Goal: Book appointment/travel/reservation

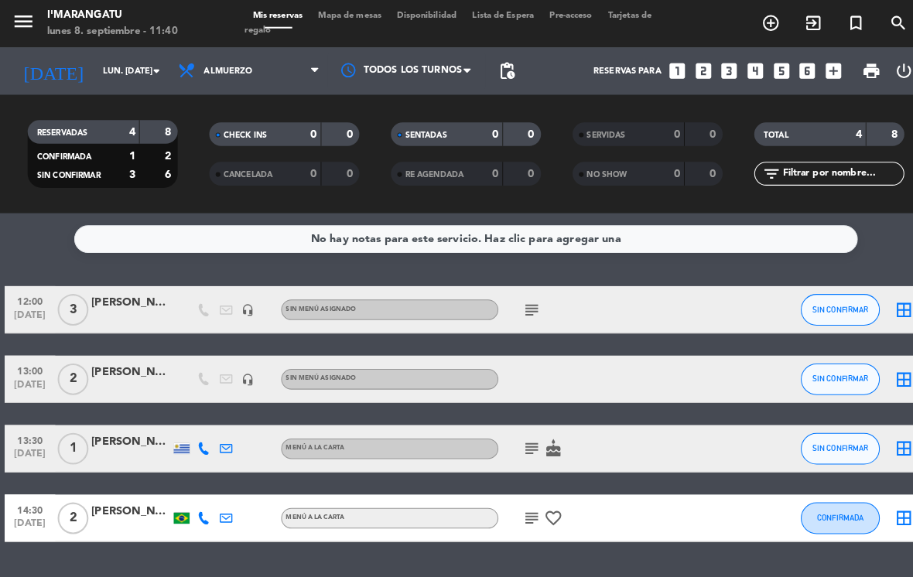
scroll to position [18, 0]
click at [692, 60] on icon "looks_two" at bounding box center [689, 70] width 20 height 20
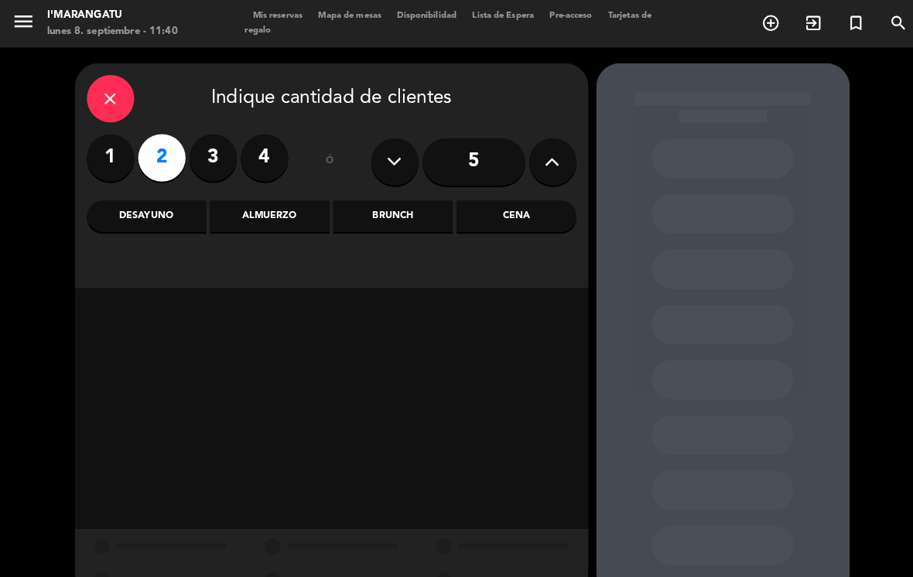
click at [290, 197] on div "Almuerzo" at bounding box center [264, 212] width 117 height 31
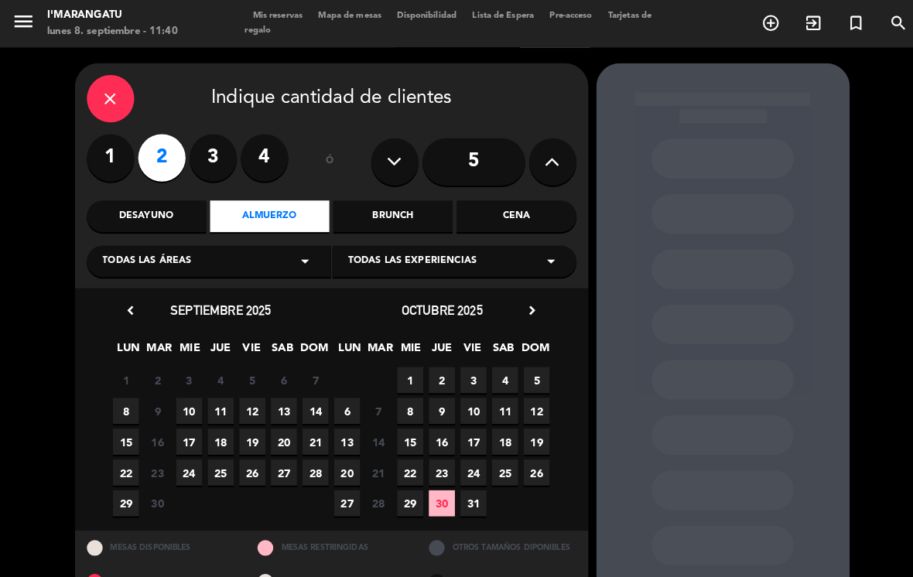
click at [121, 390] on span "8" at bounding box center [124, 403] width 26 height 26
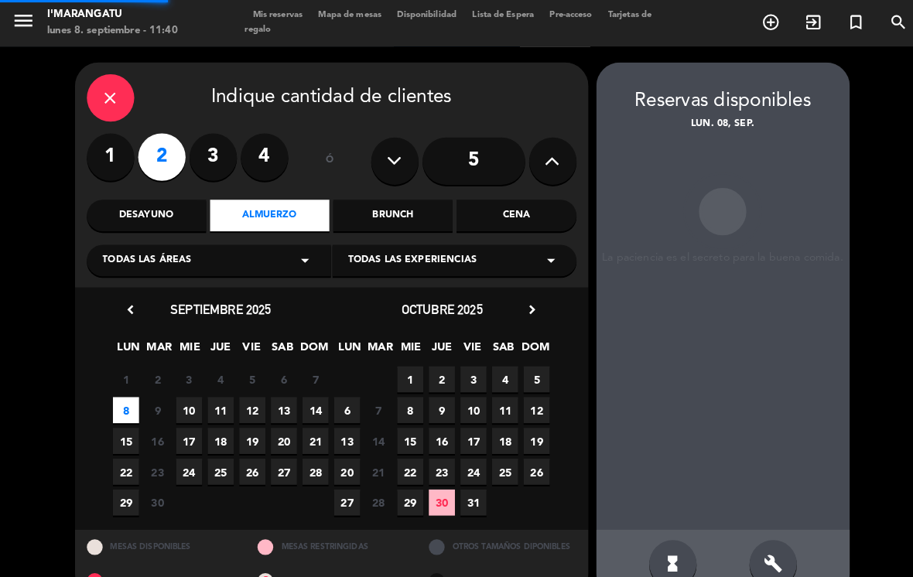
scroll to position [24, 0]
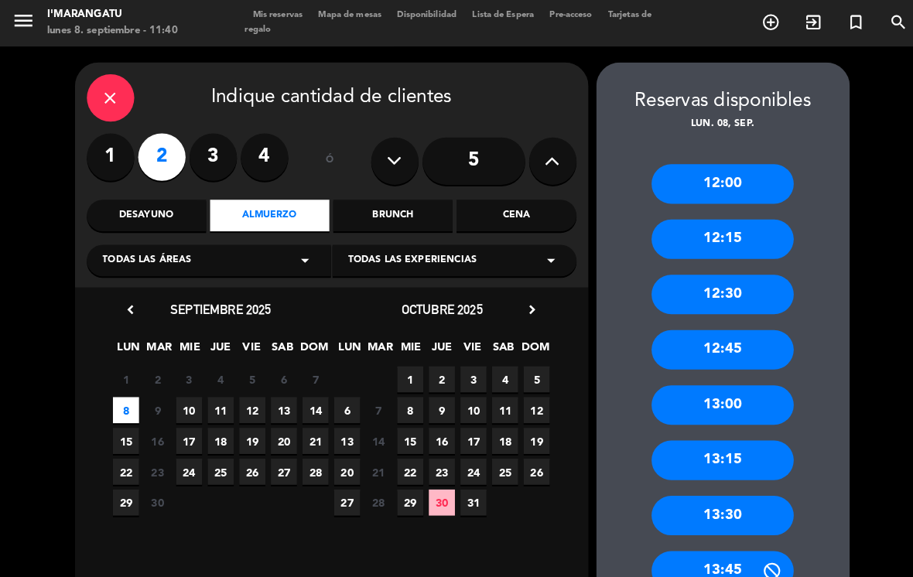
click at [721, 378] on div "13:00" at bounding box center [708, 397] width 139 height 39
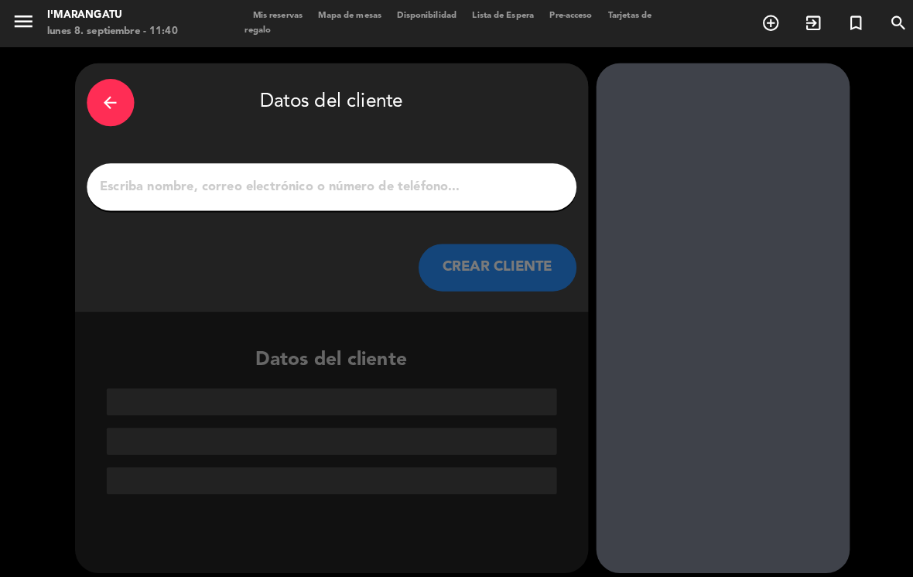
click at [304, 173] on input "1" at bounding box center [325, 184] width 457 height 22
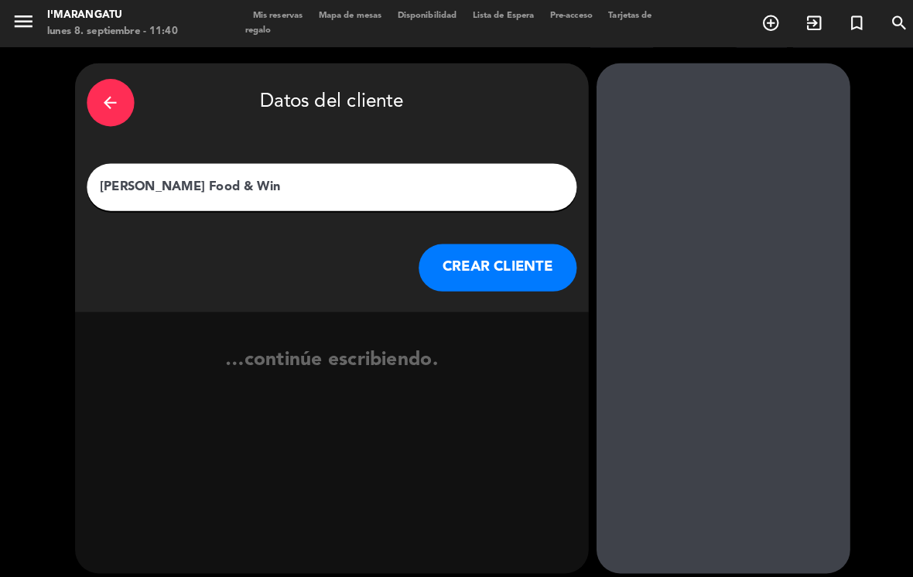
type input "[PERSON_NAME] Food & Wine"
click at [502, 239] on button "CREAR CLIENTE" at bounding box center [487, 262] width 155 height 46
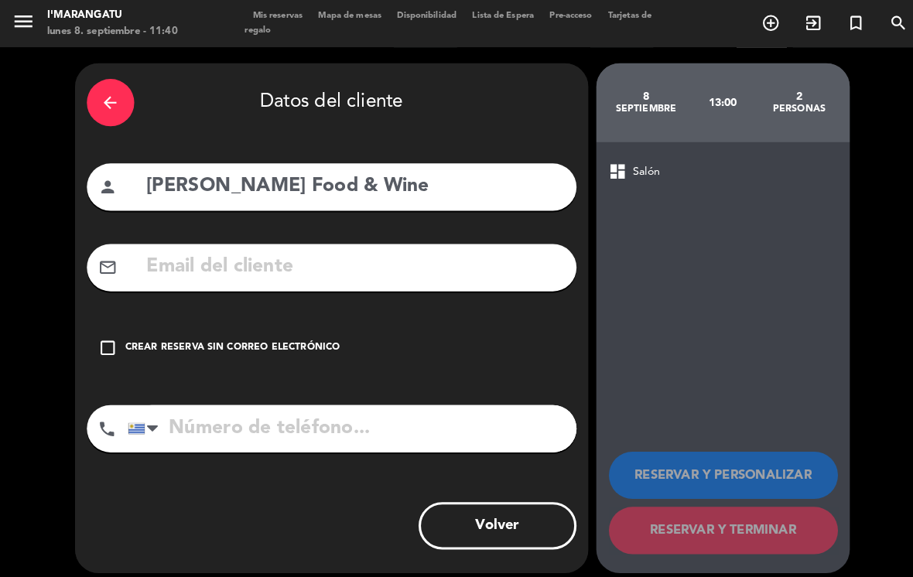
click at [118, 320] on div "check_box_outline_blank Crear reserva sin correo electrónico" at bounding box center [325, 341] width 480 height 46
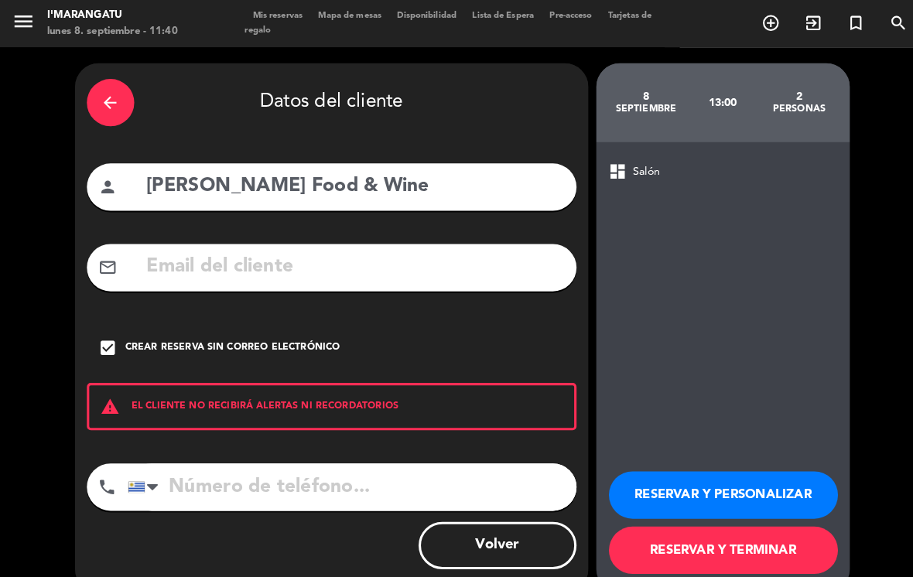
click at [741, 522] on button "RESERVAR Y TERMINAR" at bounding box center [709, 539] width 224 height 46
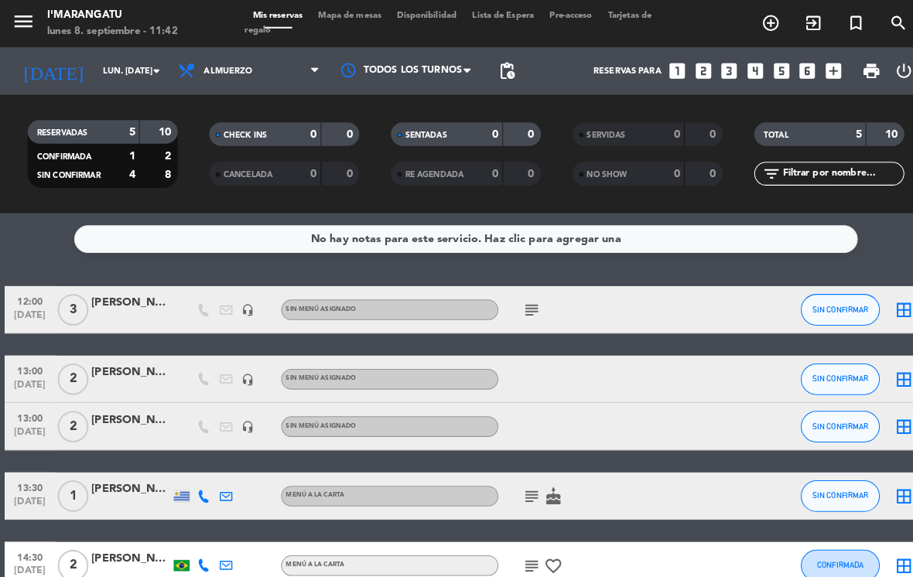
click at [526, 477] on icon "subject" at bounding box center [521, 486] width 19 height 19
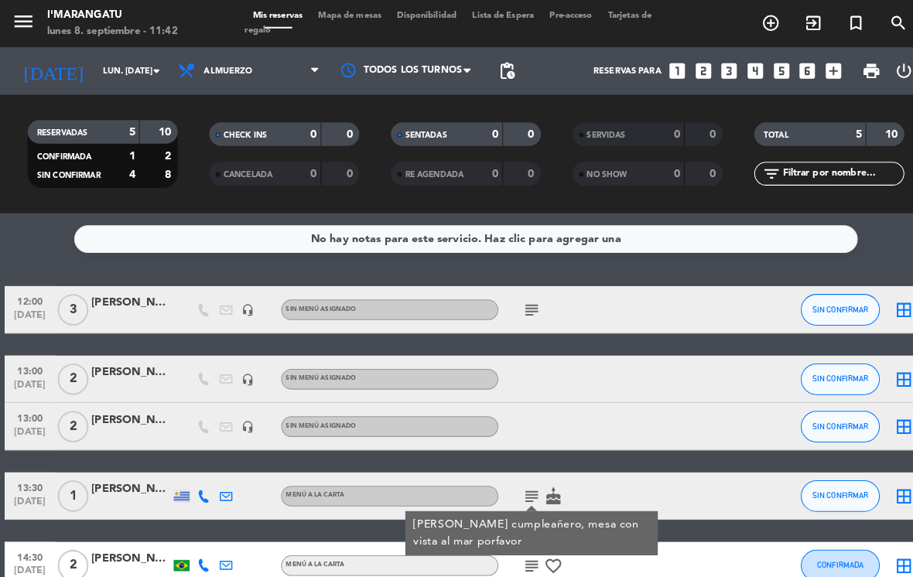
click at [559, 463] on div "subject [PERSON_NAME] cumpleañero, mesa con vista al mar porfavor cake" at bounding box center [553, 486] width 130 height 46
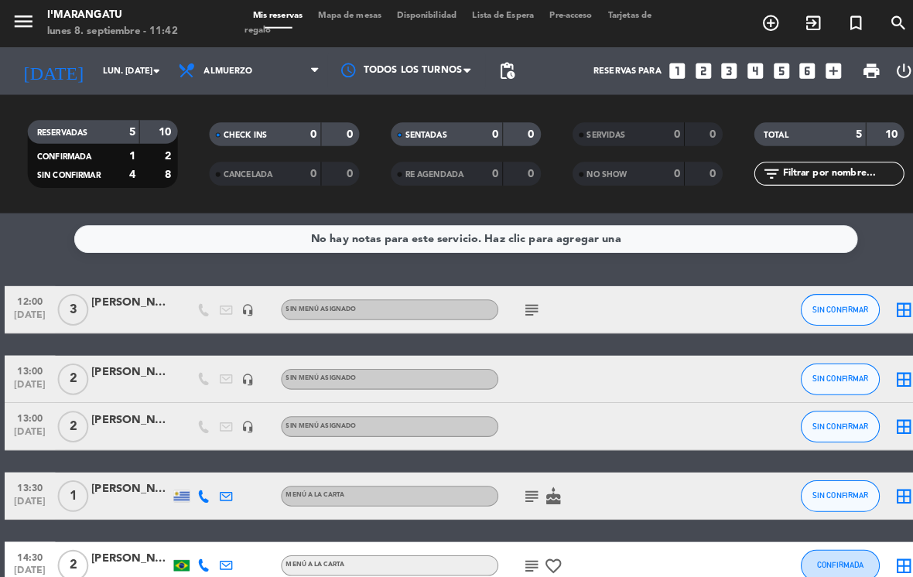
click at [553, 463] on div "subject cake" at bounding box center [553, 486] width 130 height 46
click at [546, 477] on icon "cake" at bounding box center [542, 486] width 19 height 19
click at [515, 477] on icon "subject" at bounding box center [521, 486] width 19 height 19
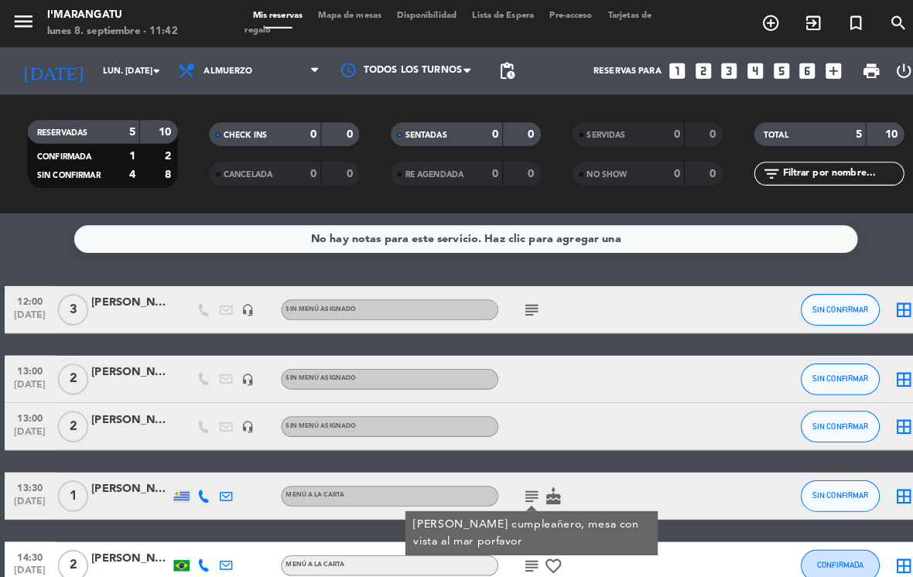
click at [524, 477] on icon "subject" at bounding box center [521, 486] width 19 height 19
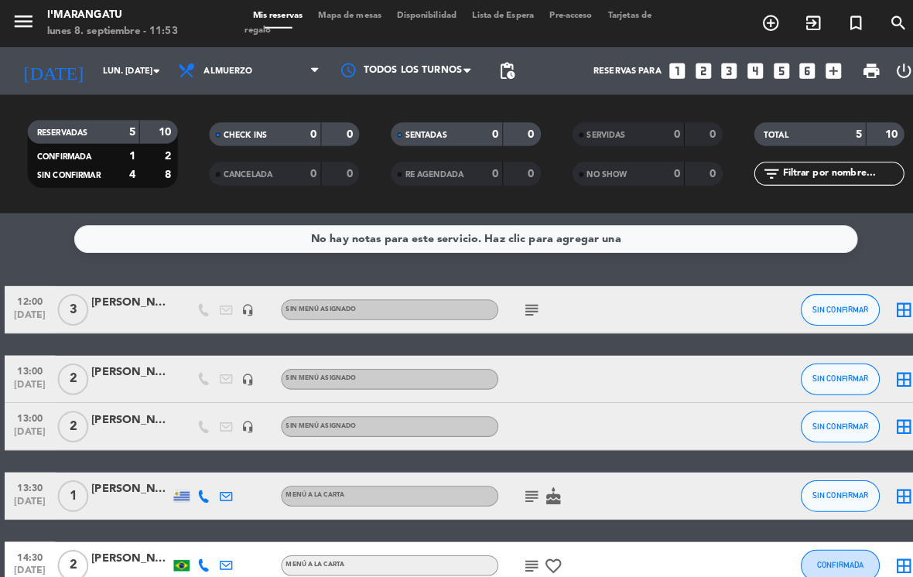
click at [758, 60] on icon "looks_5" at bounding box center [766, 70] width 20 height 20
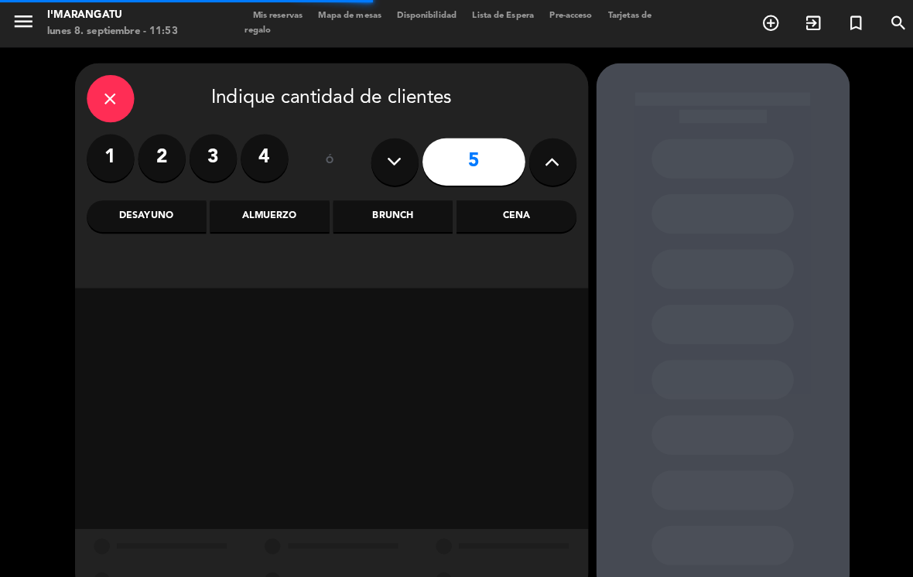
click at [548, 147] on icon at bounding box center [541, 158] width 15 height 23
click at [547, 147] on icon at bounding box center [541, 158] width 15 height 23
click at [550, 139] on button at bounding box center [542, 158] width 46 height 46
click at [552, 135] on button at bounding box center [542, 158] width 46 height 46
click at [543, 147] on icon at bounding box center [541, 158] width 15 height 23
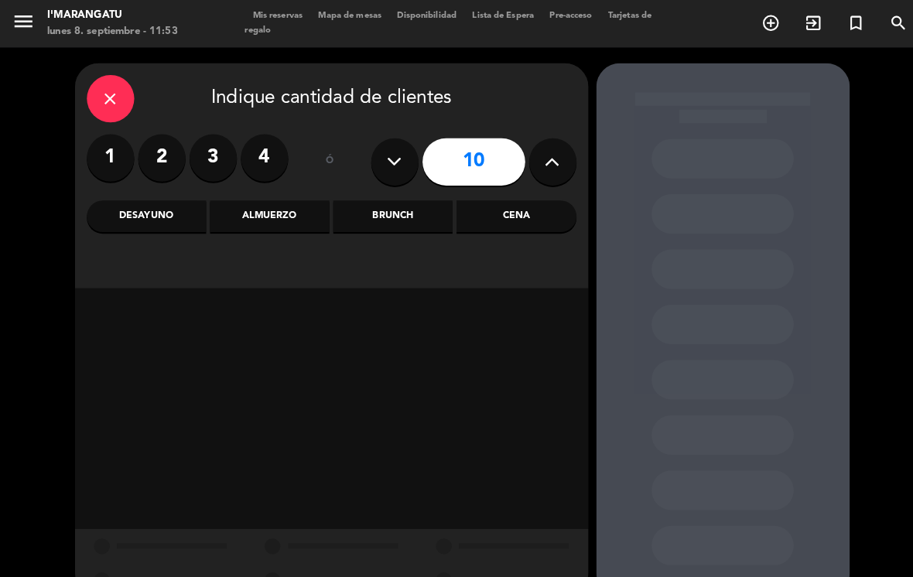
click at [548, 147] on icon at bounding box center [541, 158] width 15 height 23
click at [541, 147] on icon at bounding box center [541, 158] width 15 height 23
click at [399, 141] on button at bounding box center [387, 158] width 46 height 46
click at [394, 147] on icon at bounding box center [386, 158] width 15 height 23
type input "10"
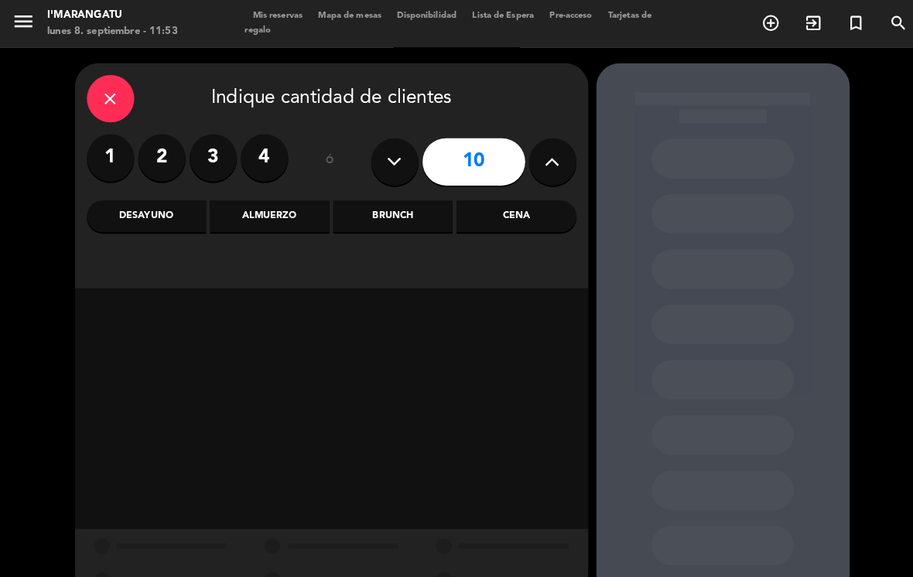
click at [511, 197] on div "Cena" at bounding box center [505, 212] width 117 height 31
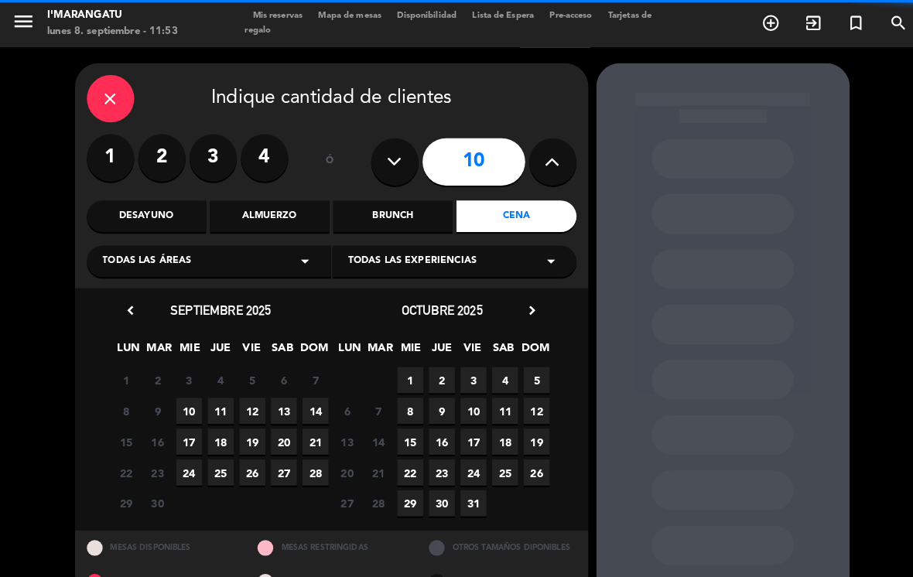
click at [279, 197] on div "Almuerzo" at bounding box center [264, 212] width 117 height 31
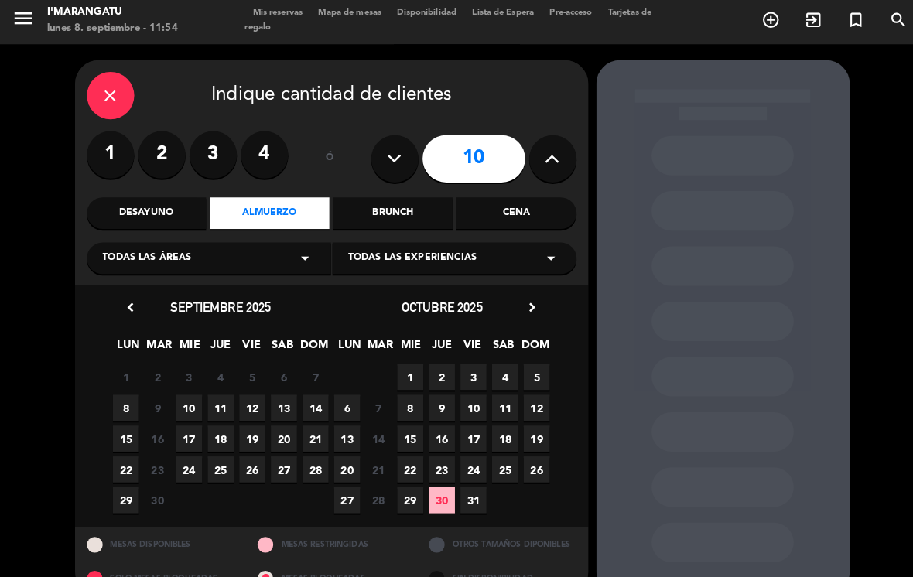
scroll to position [1, 0]
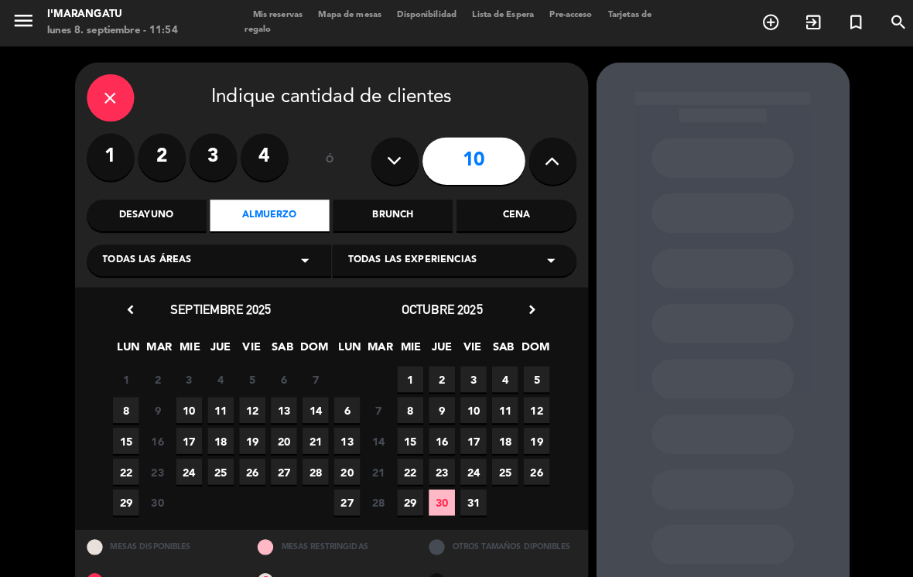
click at [429, 480] on span "30" at bounding box center [433, 493] width 26 height 26
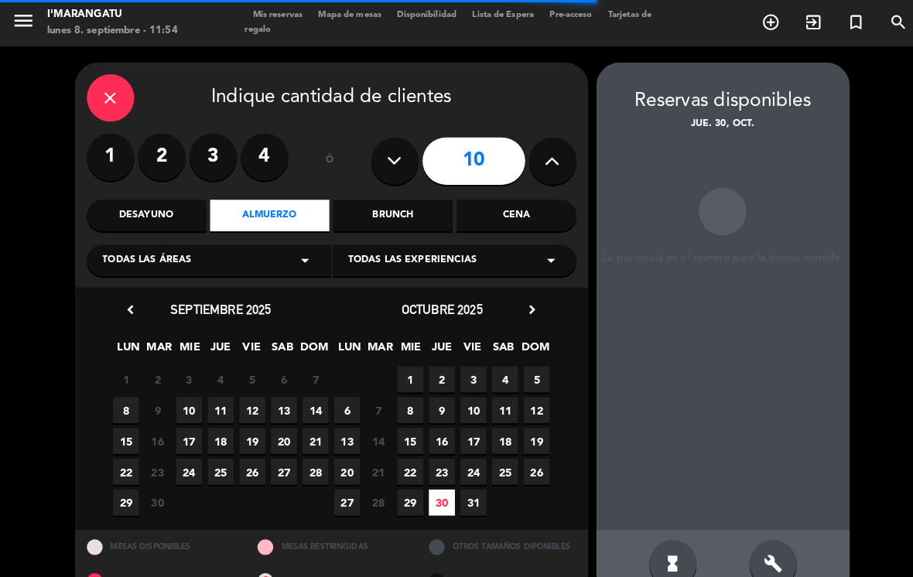
click at [454, 480] on span "31" at bounding box center [464, 493] width 26 height 26
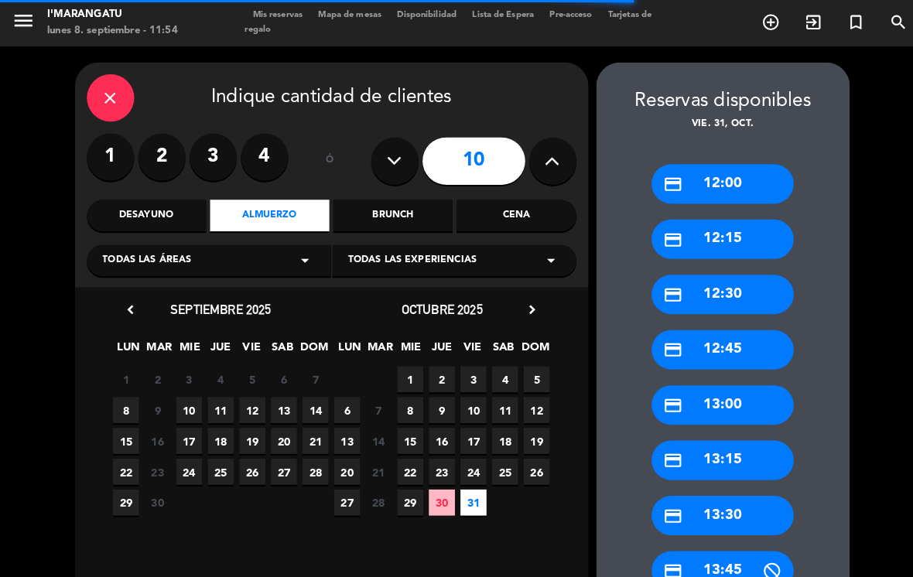
click at [471, 480] on span "31" at bounding box center [464, 493] width 26 height 26
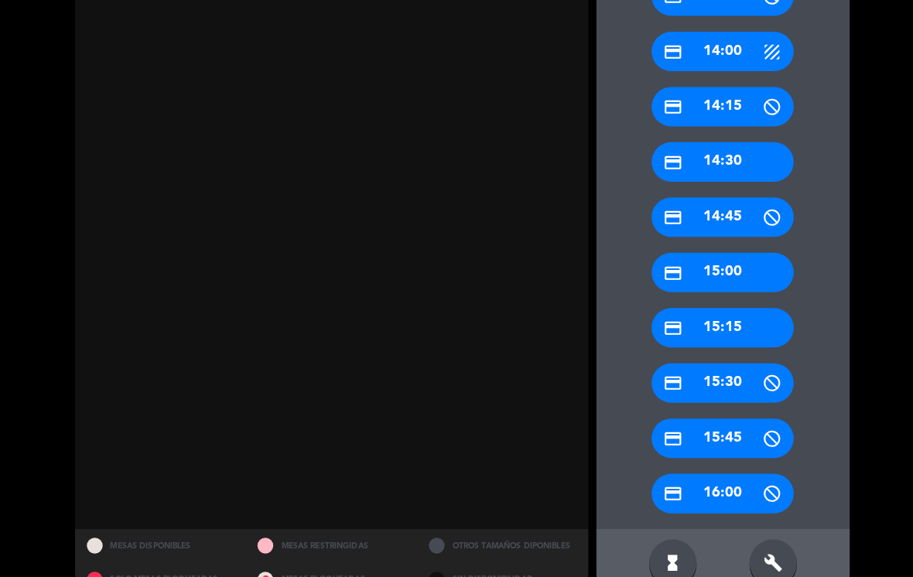
scroll to position [563, 0]
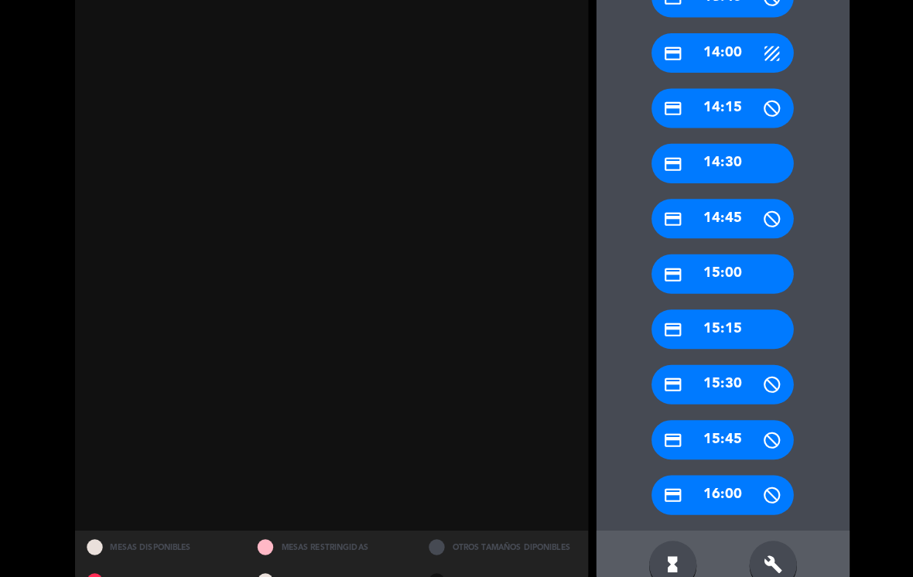
click at [711, 482] on div "credit_card 16:00" at bounding box center [708, 485] width 139 height 39
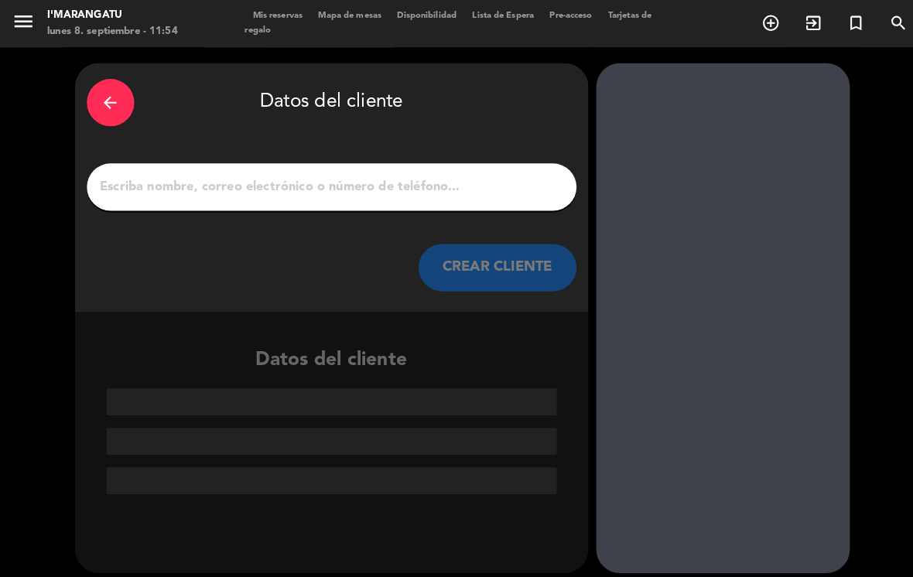
click at [396, 175] on input "1" at bounding box center [325, 184] width 457 height 22
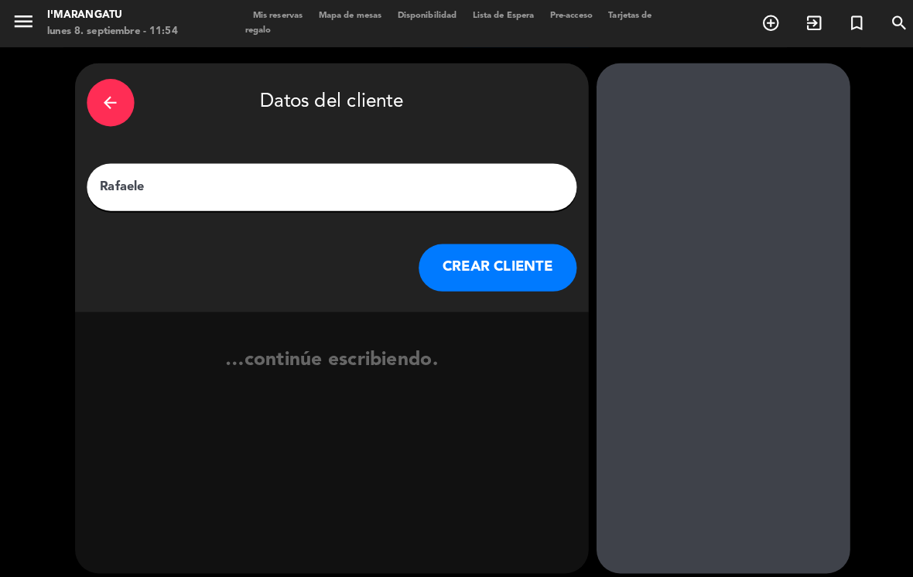
type input "Rafaele"
click at [673, 188] on div at bounding box center [708, 312] width 248 height 500
click at [522, 264] on button "CREAR CLIENTE" at bounding box center [487, 262] width 155 height 46
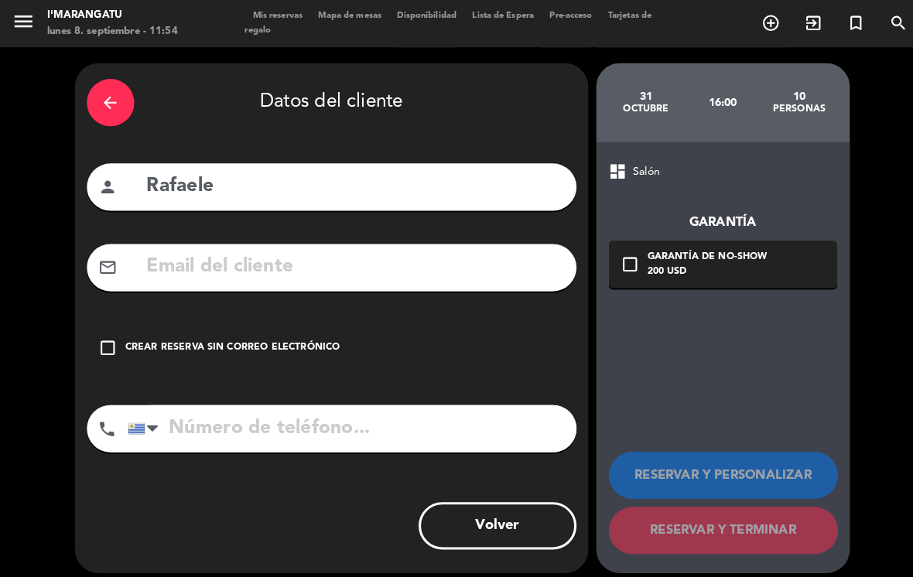
click at [273, 269] on input "text" at bounding box center [347, 262] width 411 height 32
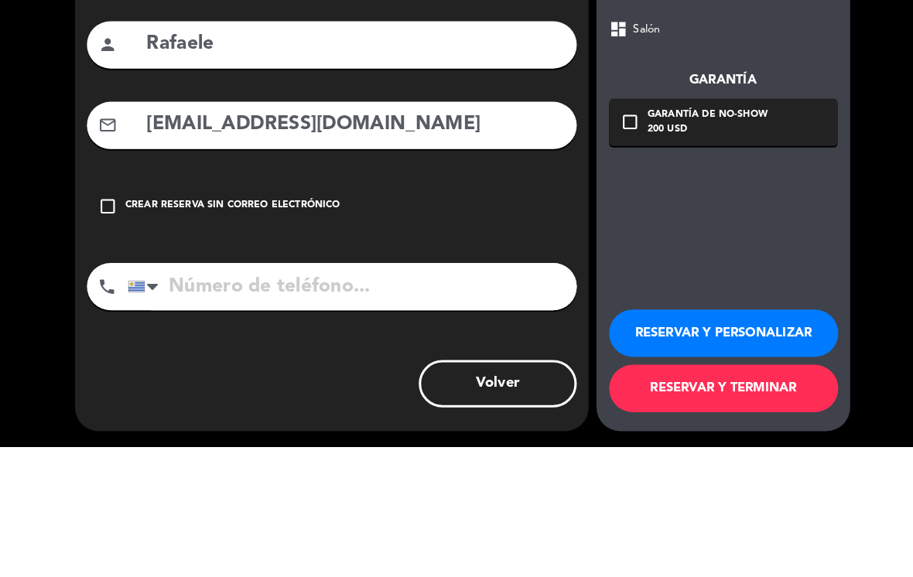
scroll to position [24, 0]
type input "[EMAIL_ADDRESS][DOMAIN_NAME]"
click at [720, 200] on div "dashboard Salón Garantía check_box_outline_blank Garantía de no-show 200 USD RE…" at bounding box center [708, 350] width 248 height 423
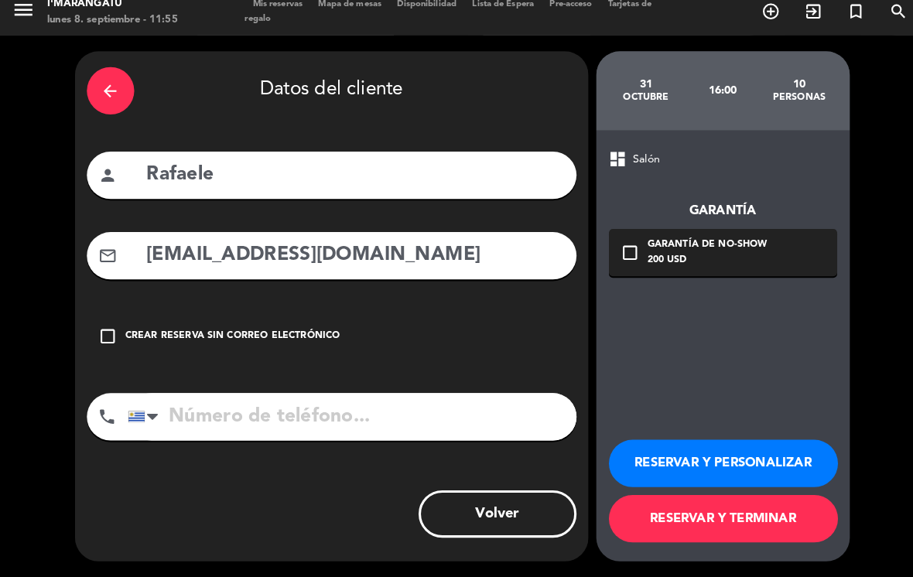
click at [314, 246] on input "[EMAIL_ADDRESS][DOMAIN_NAME]" at bounding box center [347, 262] width 411 height 32
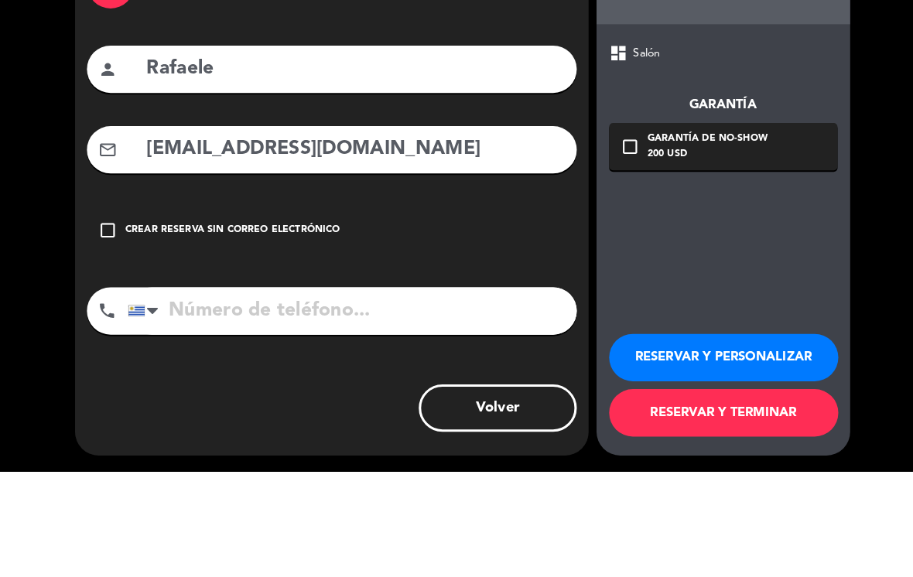
click at [315, 246] on input "[EMAIL_ADDRESS][DOMAIN_NAME]" at bounding box center [347, 262] width 411 height 32
click at [311, 246] on input "[EMAIL_ADDRESS][DOMAIN_NAME]" at bounding box center [347, 262] width 411 height 32
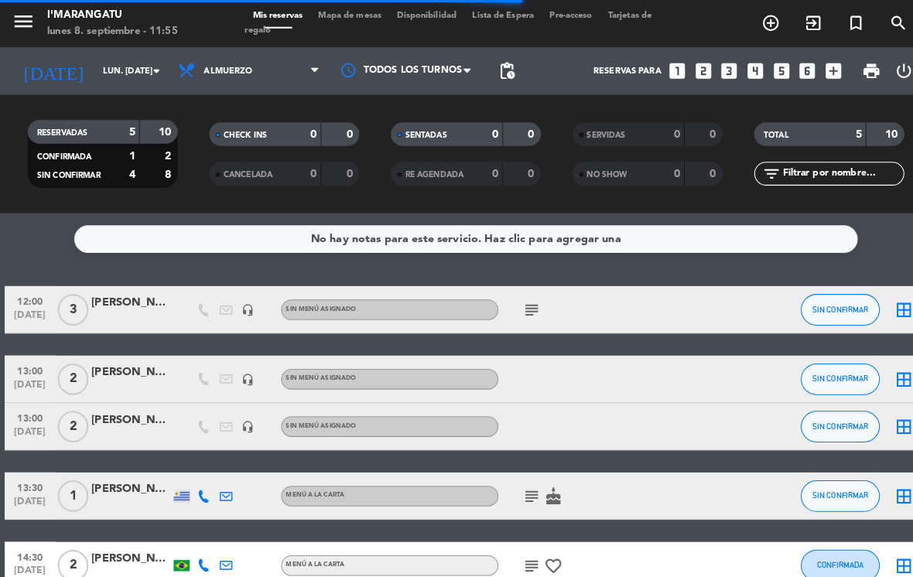
click at [808, 60] on icon "add_box" at bounding box center [817, 70] width 20 height 20
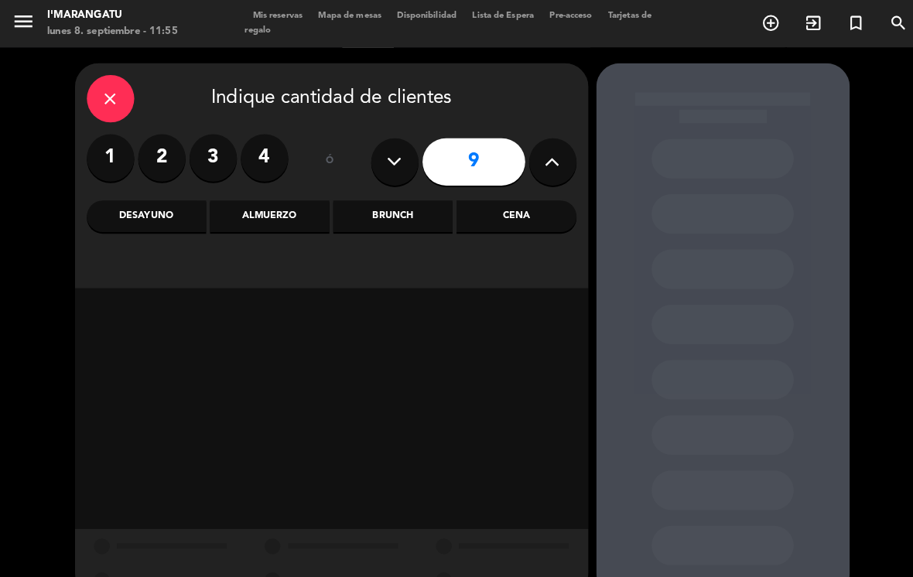
click at [543, 147] on icon at bounding box center [541, 158] width 15 height 23
click at [551, 135] on button at bounding box center [542, 158] width 46 height 46
click at [538, 147] on icon at bounding box center [541, 158] width 15 height 23
click at [537, 147] on icon at bounding box center [541, 158] width 15 height 23
click at [540, 147] on icon at bounding box center [541, 158] width 15 height 23
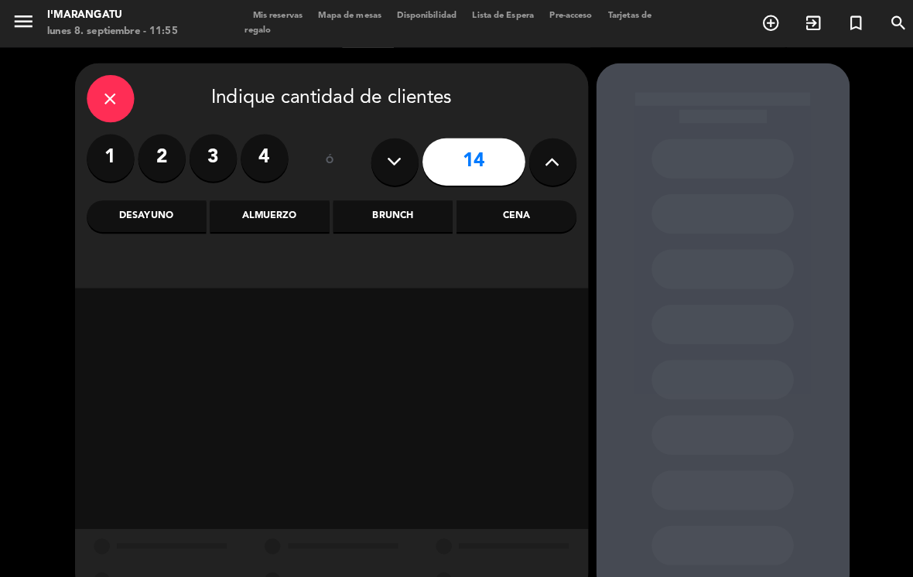
click at [540, 147] on icon at bounding box center [541, 158] width 15 height 23
click at [541, 147] on icon at bounding box center [541, 158] width 15 height 23
click at [540, 147] on icon at bounding box center [541, 158] width 15 height 23
click at [539, 146] on button at bounding box center [542, 158] width 46 height 46
click at [542, 147] on button at bounding box center [542, 158] width 46 height 46
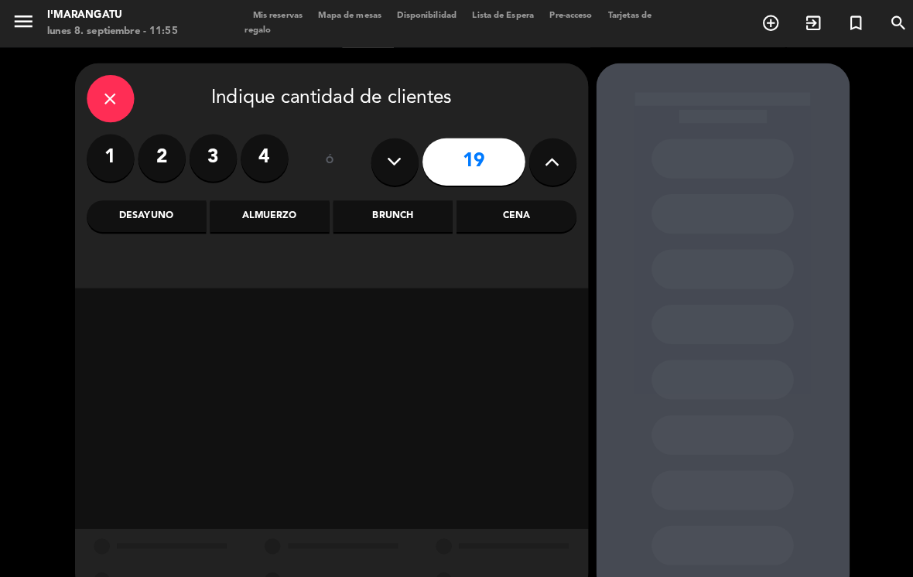
click at [543, 149] on button at bounding box center [542, 158] width 46 height 46
click at [548, 147] on icon at bounding box center [541, 158] width 15 height 23
click at [544, 146] on button at bounding box center [542, 158] width 46 height 46
click at [547, 146] on button at bounding box center [542, 158] width 46 height 46
type input "23"
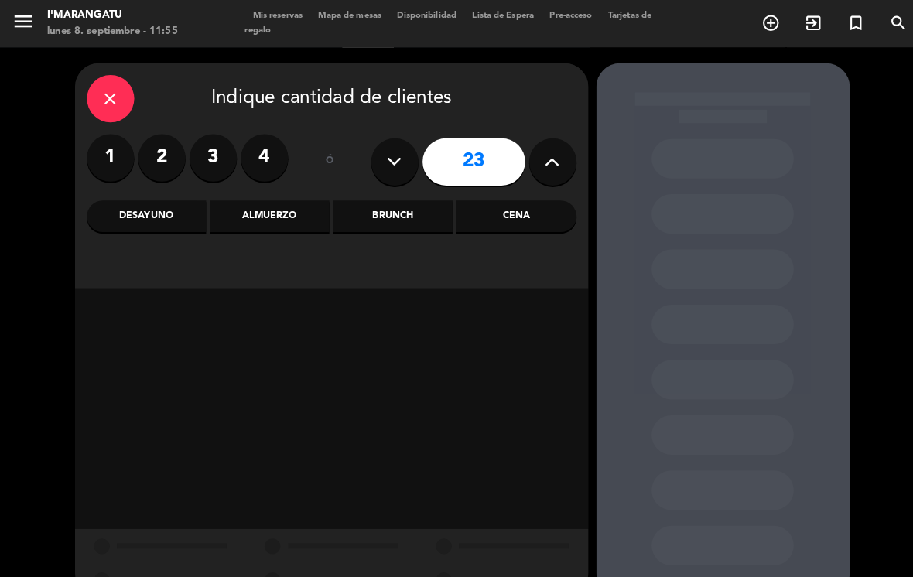
click at [548, 151] on button at bounding box center [542, 158] width 46 height 46
click at [540, 153] on button at bounding box center [542, 158] width 46 height 46
click at [545, 147] on icon at bounding box center [541, 158] width 15 height 23
click at [543, 147] on icon at bounding box center [541, 158] width 15 height 23
click at [551, 146] on button at bounding box center [542, 158] width 46 height 46
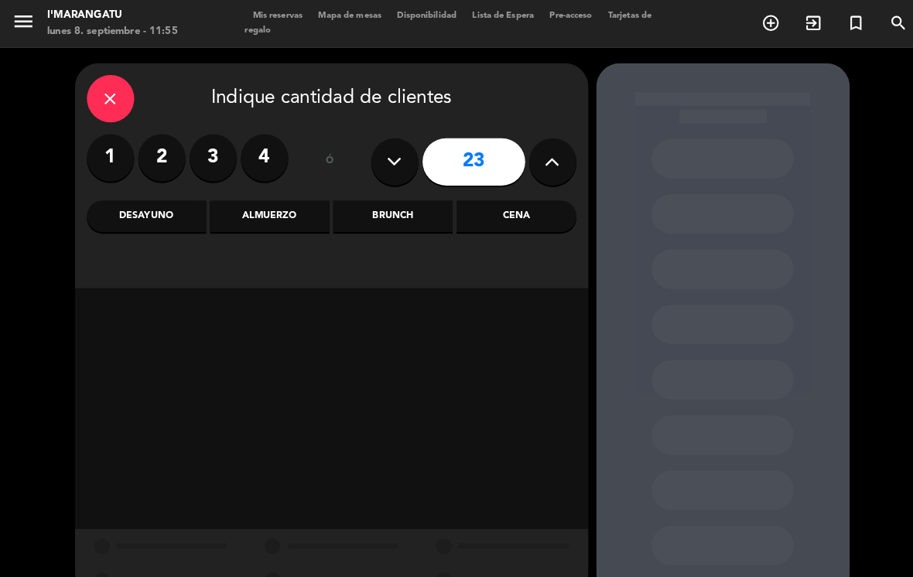
click at [276, 197] on div "Almuerzo" at bounding box center [264, 212] width 117 height 31
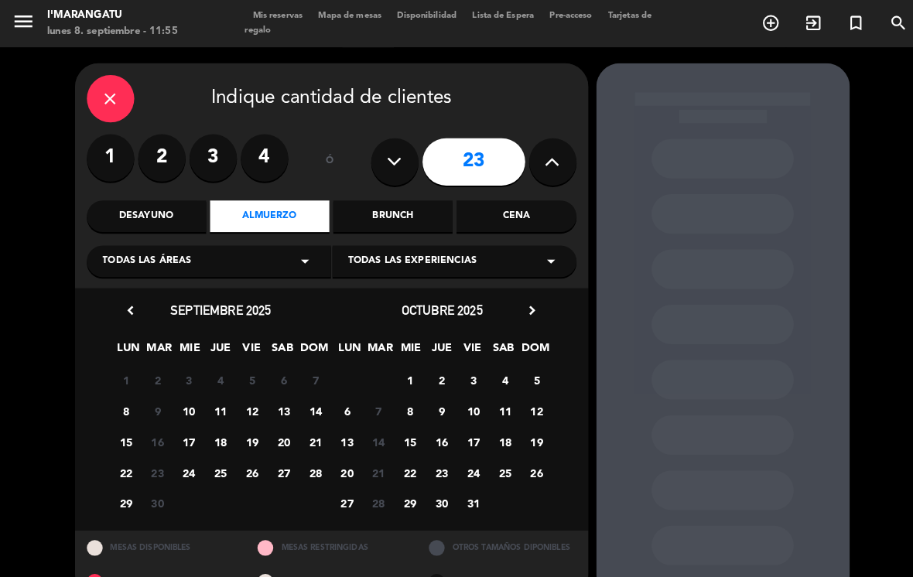
click at [466, 481] on span "31" at bounding box center [464, 494] width 26 height 26
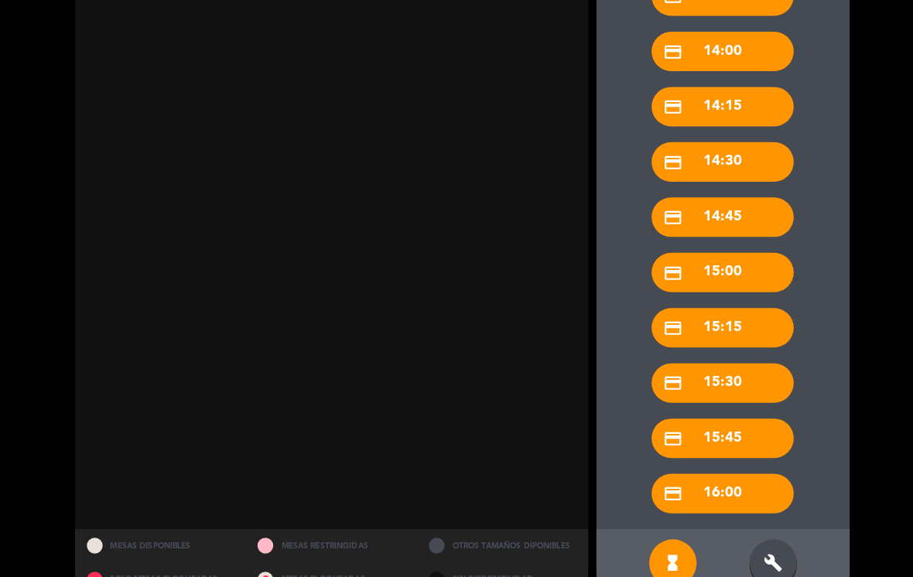
scroll to position [563, 0]
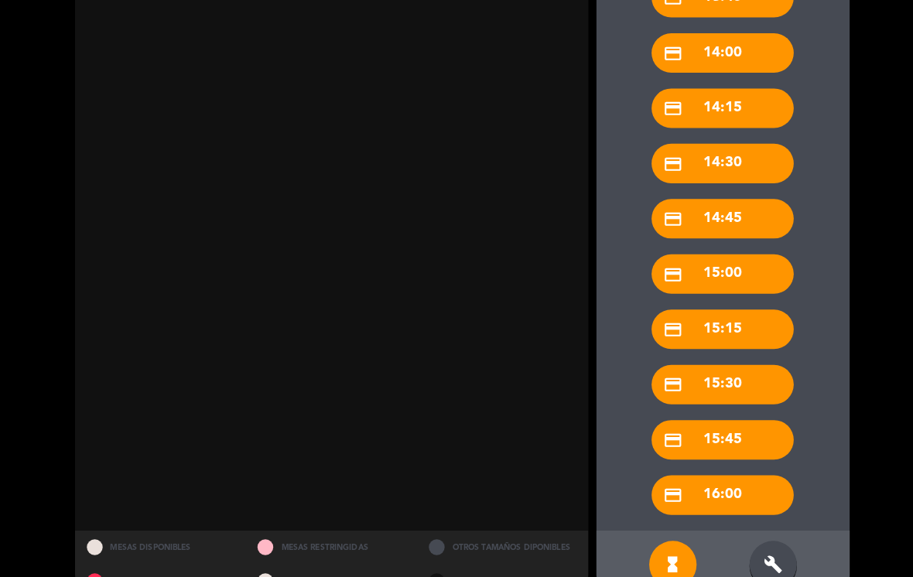
click at [736, 466] on div "credit_card 16:00" at bounding box center [708, 485] width 139 height 39
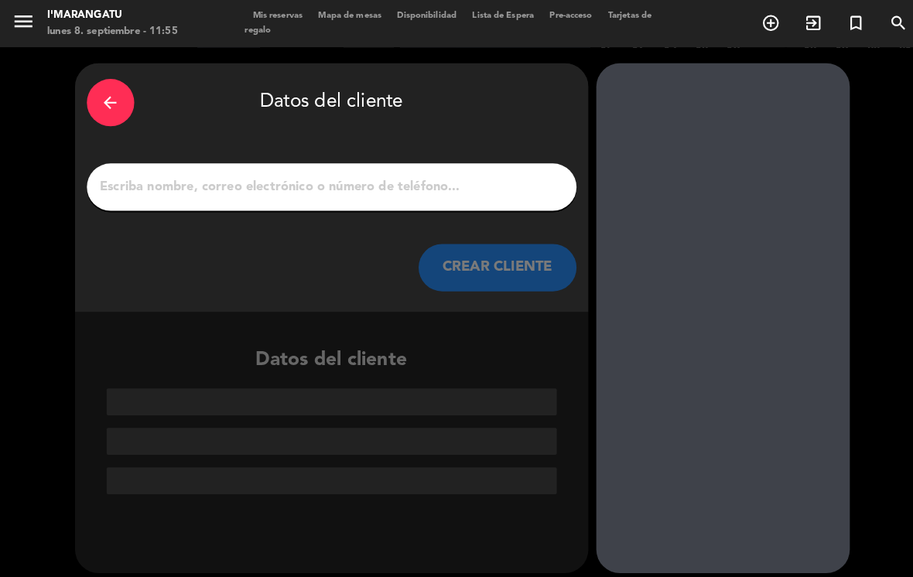
scroll to position [0, 0]
click at [416, 173] on input "1" at bounding box center [325, 184] width 457 height 22
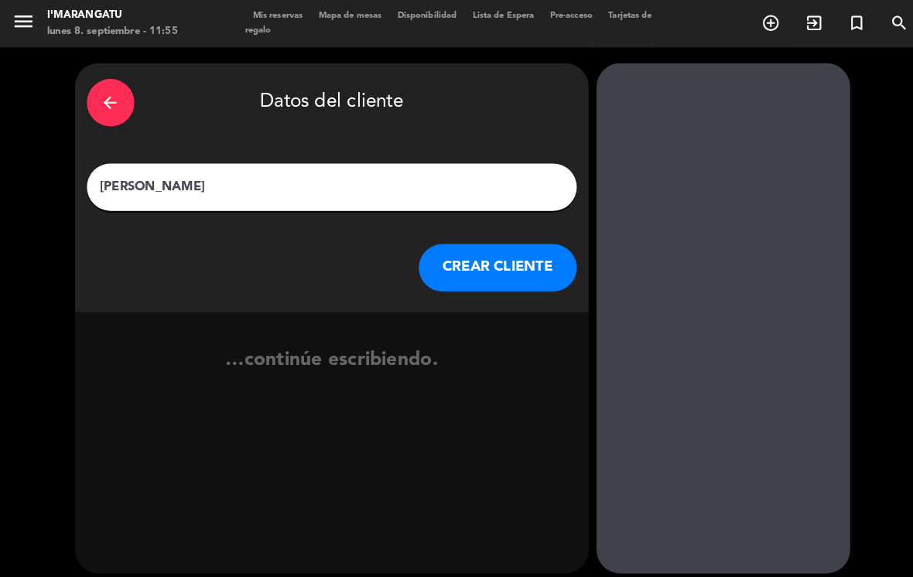
type input "Rafaele"
click at [512, 239] on button "CREAR CLIENTE" at bounding box center [487, 262] width 155 height 46
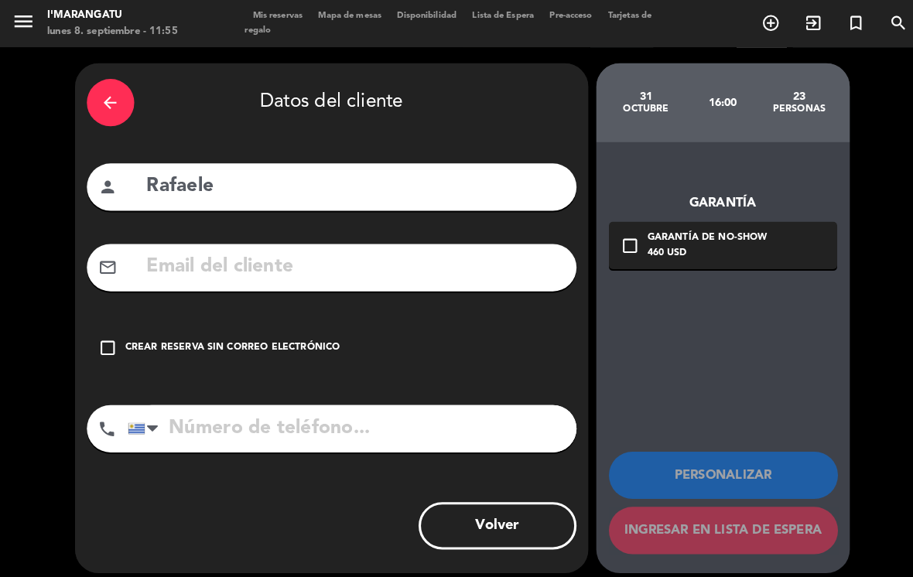
click at [164, 250] on input "text" at bounding box center [347, 262] width 411 height 32
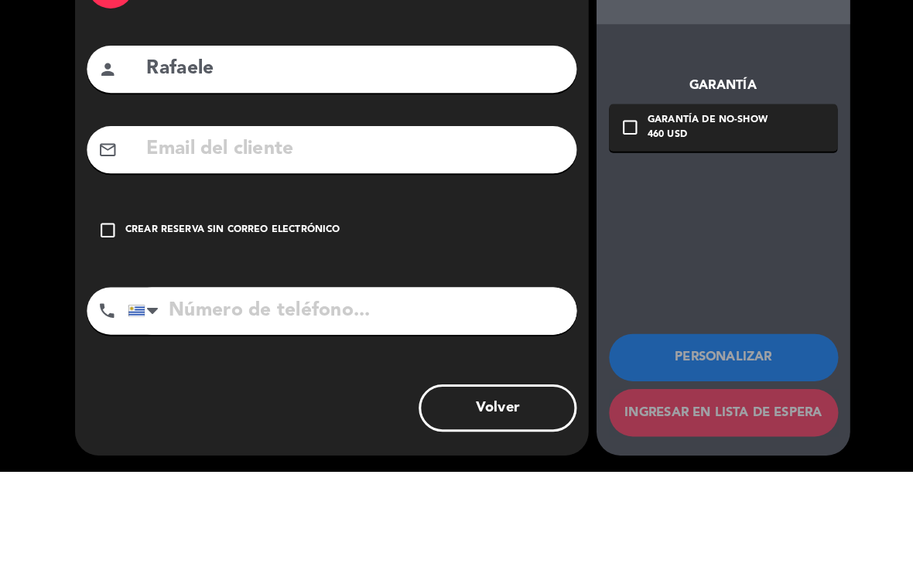
paste input "[EMAIL_ADDRESS][DOMAIN_NAME]"
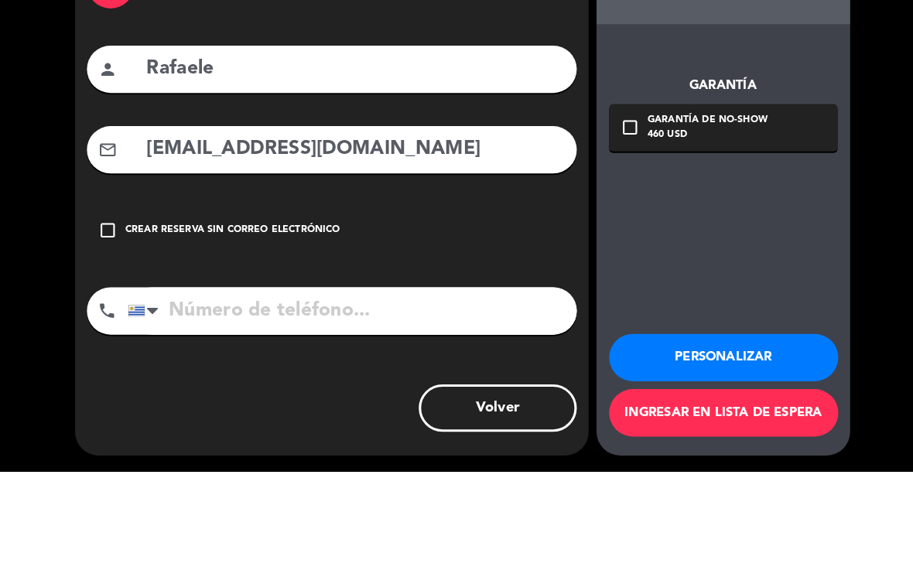
type input "[EMAIL_ADDRESS][DOMAIN_NAME]"
click at [777, 185] on div "Garantía check_box_outline_blank Garantía de no-show 460 USD Personalizar Ingre…" at bounding box center [708, 350] width 248 height 423
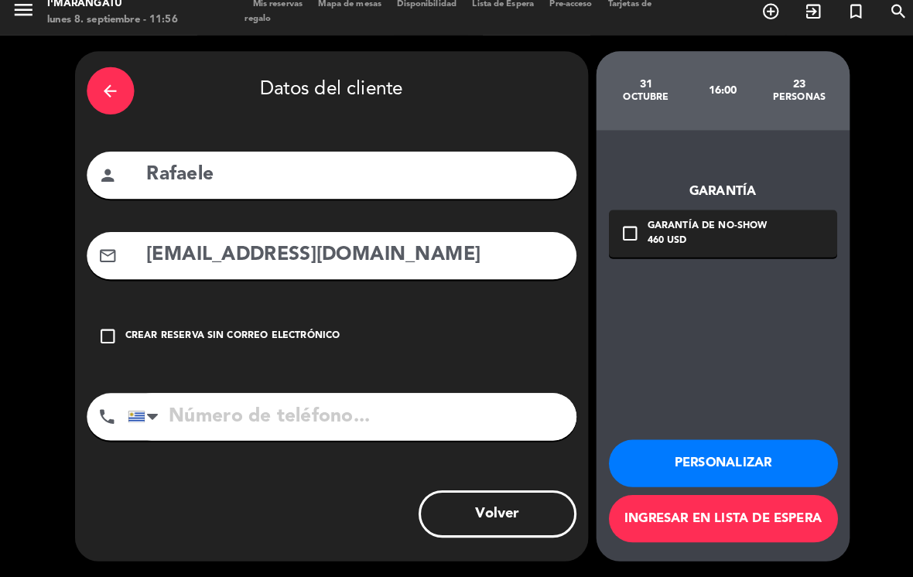
click at [303, 397] on input "tel" at bounding box center [345, 420] width 440 height 46
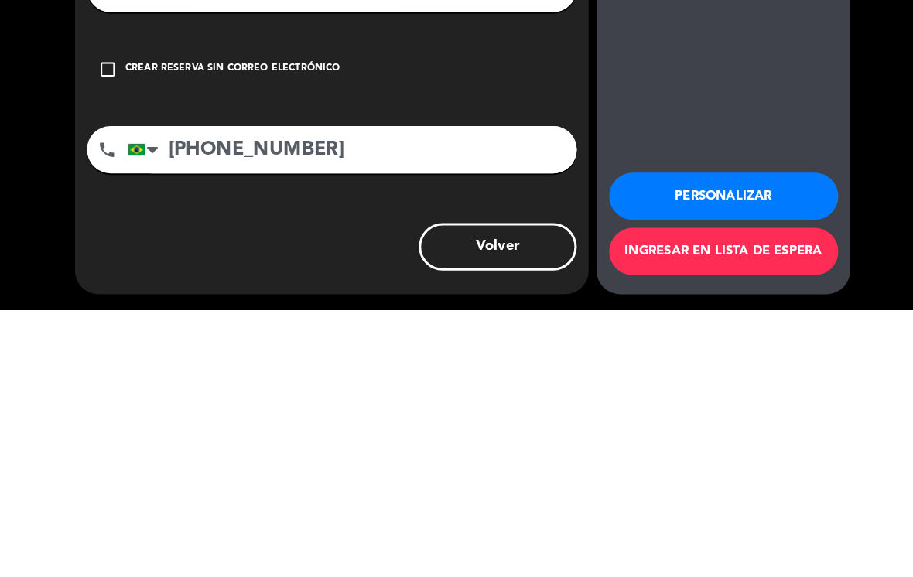
type input "[PHONE_NUMBER]"
click at [872, 151] on div "arrow_back Datos del cliente person Rafaele mail_outline [EMAIL_ADDRESS][DOMAIN…" at bounding box center [456, 311] width 913 height 531
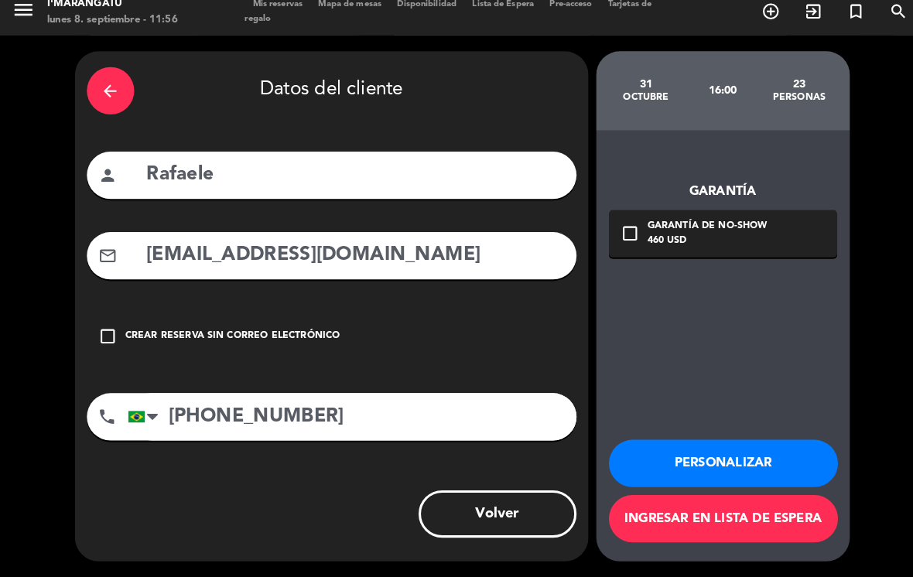
click at [623, 231] on icon "check_box_outline_blank" at bounding box center [617, 240] width 19 height 19
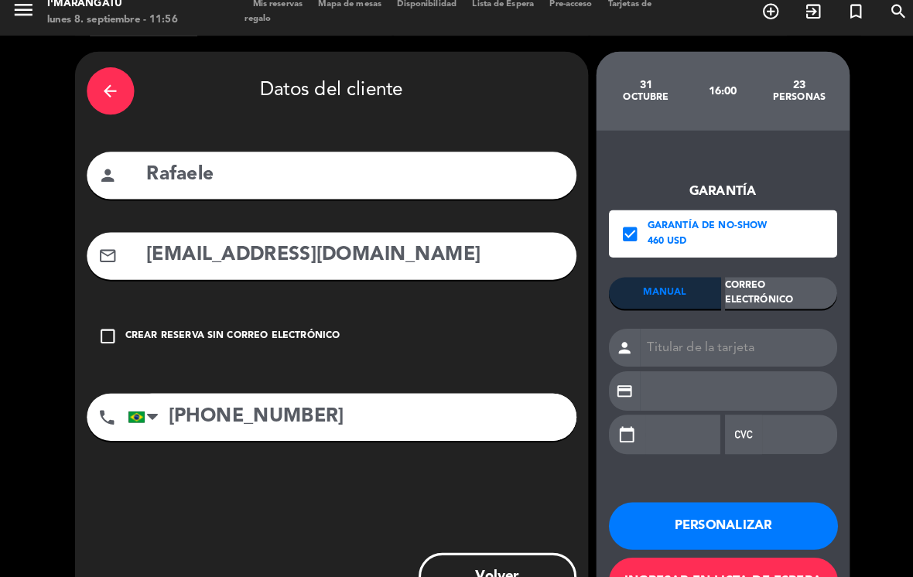
click at [769, 283] on div "Correo Electrónico" at bounding box center [766, 298] width 110 height 31
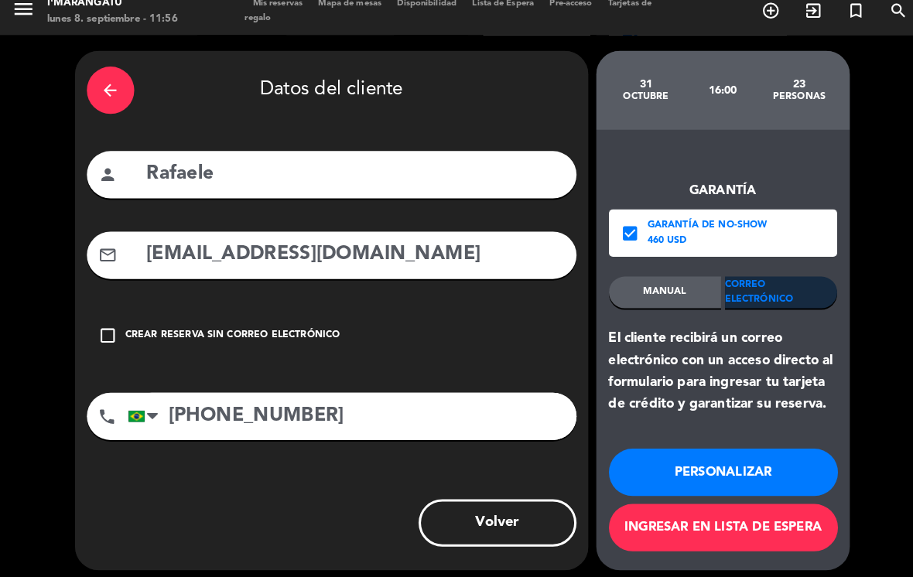
click at [746, 452] on button "Personalizar" at bounding box center [709, 475] width 224 height 46
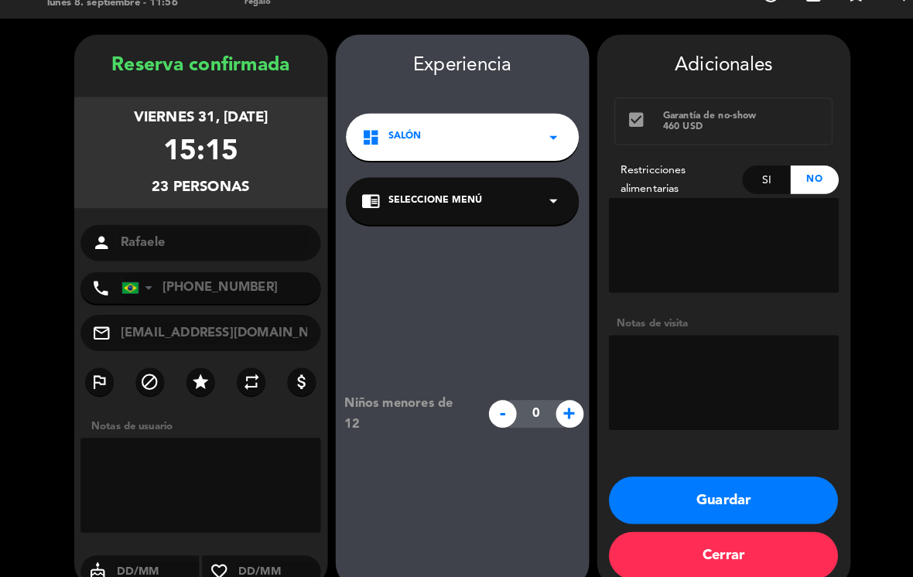
scroll to position [17, 0]
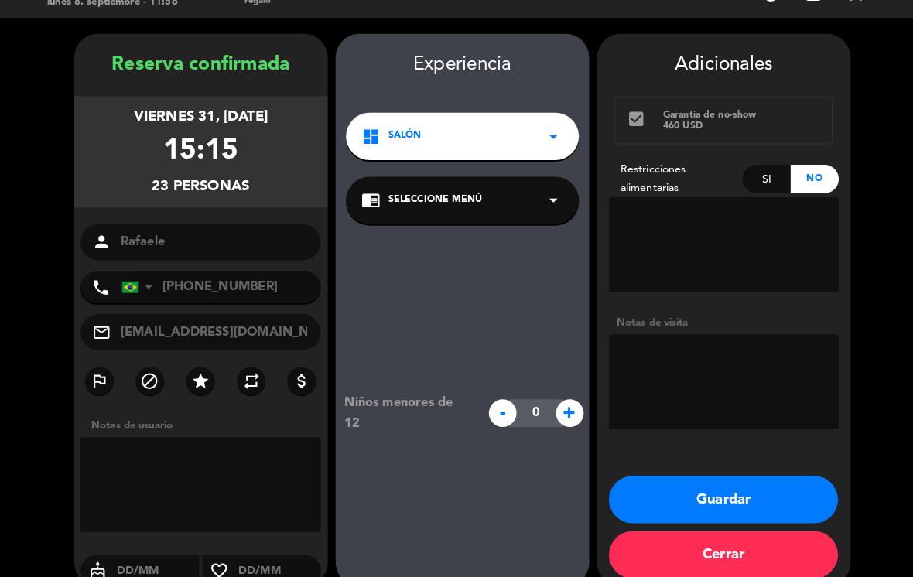
click at [713, 340] on textarea at bounding box center [709, 386] width 225 height 93
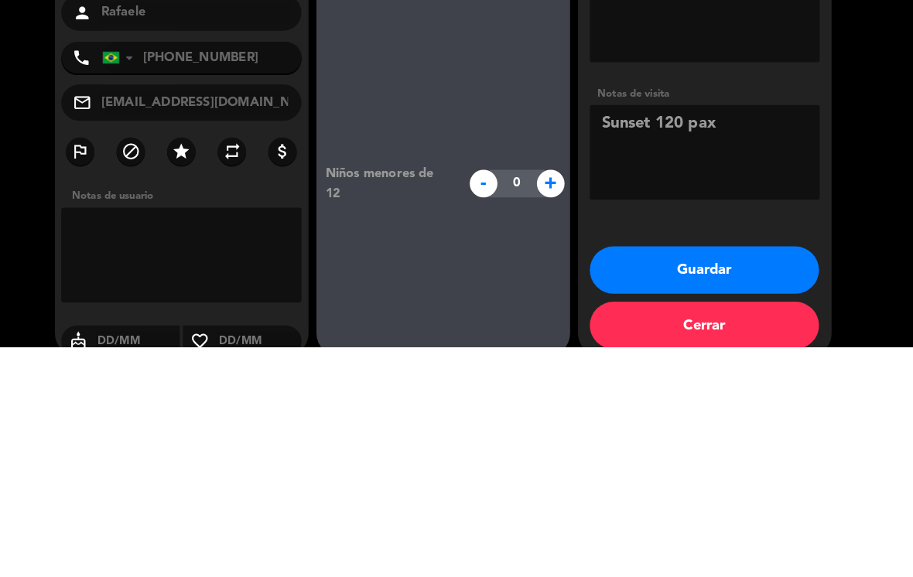
type textarea "Sunset 120 pax"
click at [845, 186] on booking-confirmed "Reserva confirmada viernes 31, [DATE] 15:15 23 personas person Rafaele phone [G…" at bounding box center [456, 316] width 882 height 542
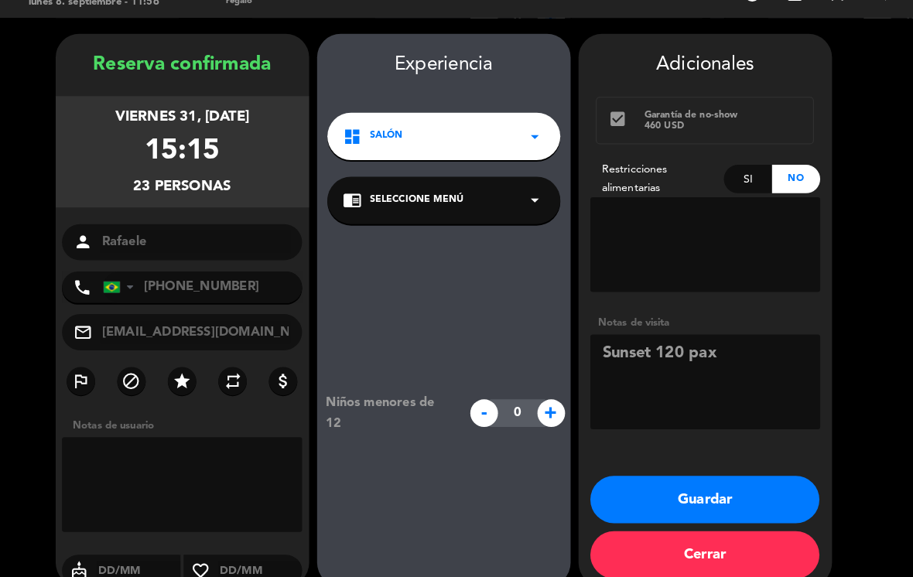
click at [713, 478] on button "Guardar" at bounding box center [709, 501] width 224 height 46
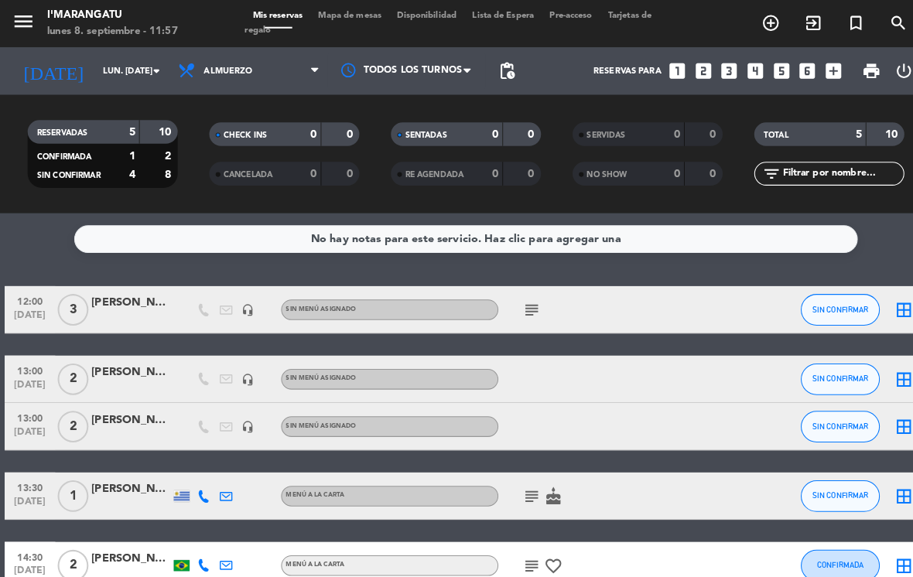
click at [750, 60] on icon "looks_4" at bounding box center [740, 70] width 20 height 20
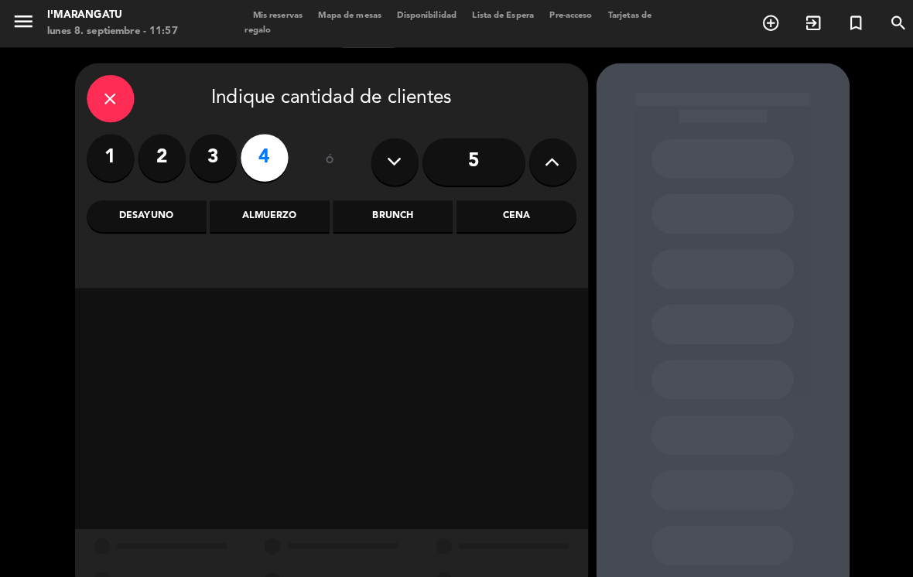
click at [517, 197] on div "Cena" at bounding box center [505, 212] width 117 height 31
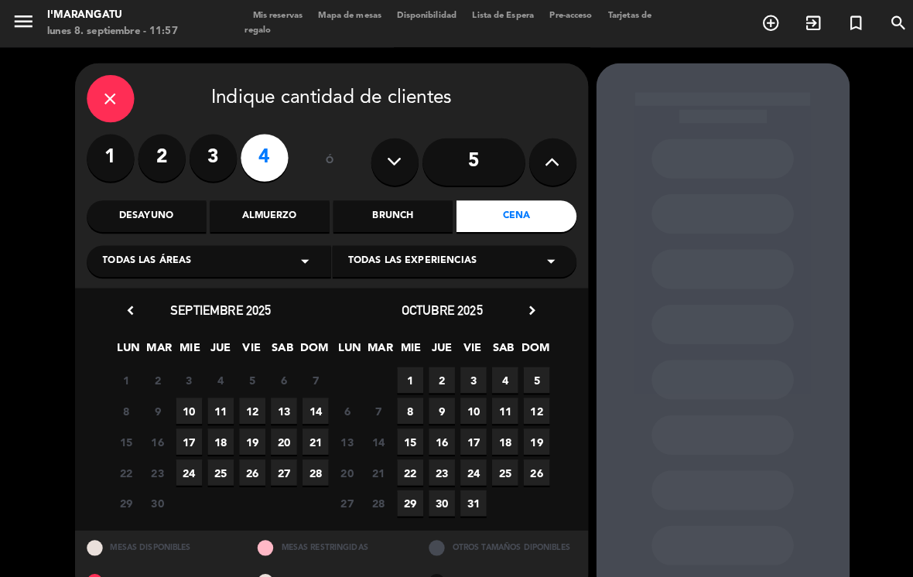
click at [274, 197] on div "Almuerzo" at bounding box center [264, 212] width 117 height 31
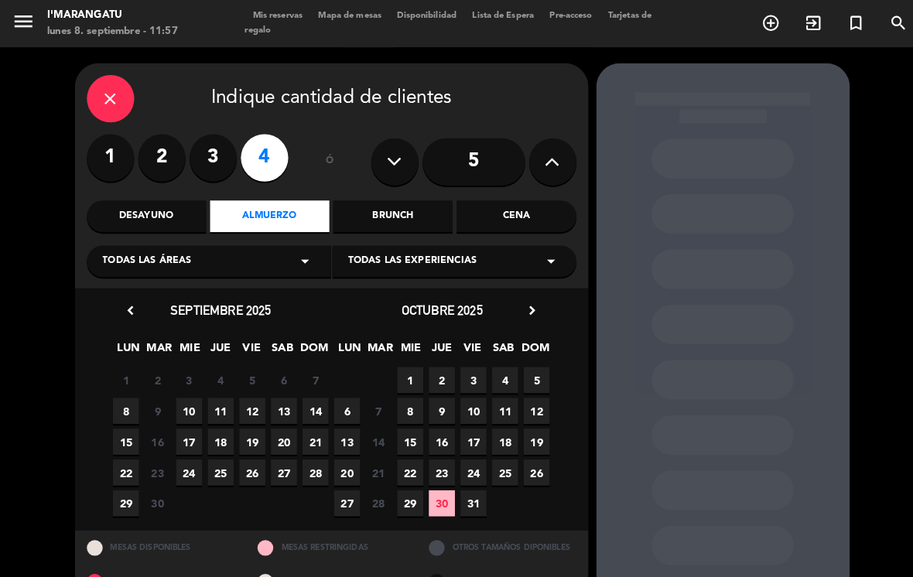
click at [434, 481] on span "30" at bounding box center [433, 494] width 26 height 26
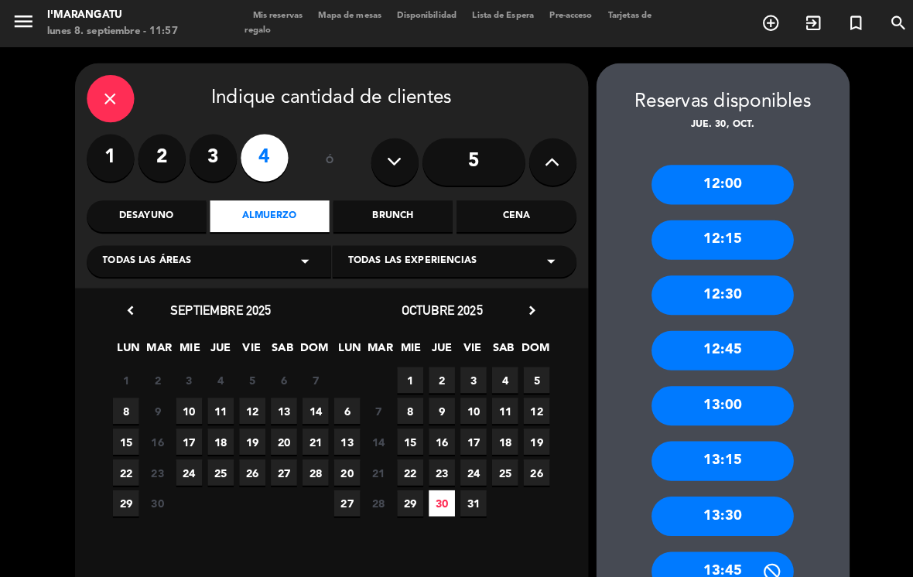
click at [118, 74] on div "close" at bounding box center [108, 97] width 46 height 46
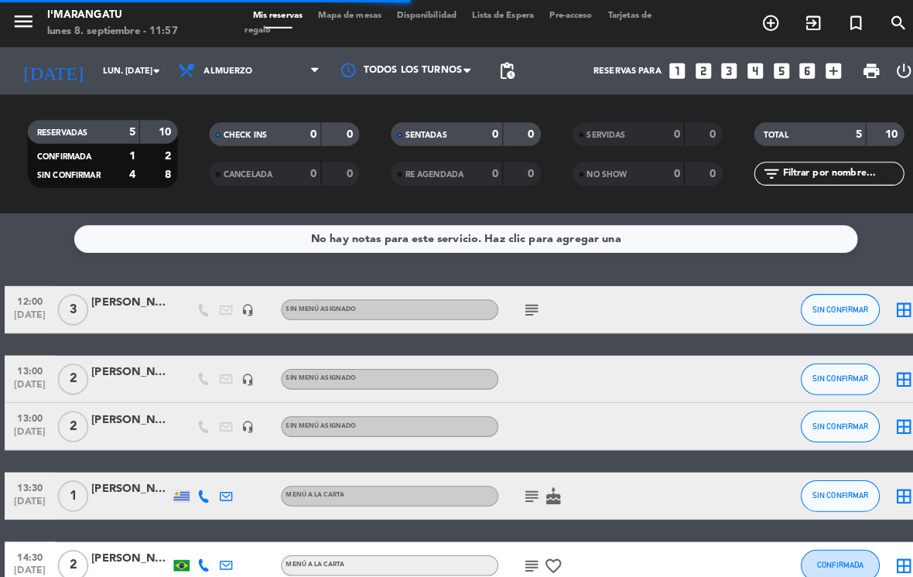
click at [134, 57] on input "lun. [DATE]" at bounding box center [150, 70] width 115 height 26
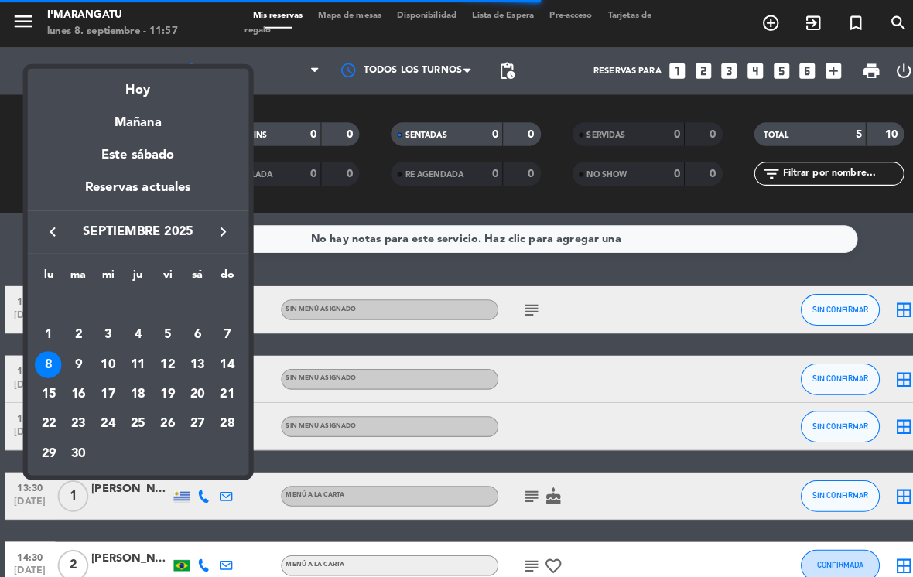
click at [240, 236] on div "keyboard_arrow_left septiembre 2025 keyboard_arrow_right" at bounding box center [135, 227] width 217 height 43
click at [226, 225] on icon "keyboard_arrow_right" at bounding box center [219, 227] width 19 height 19
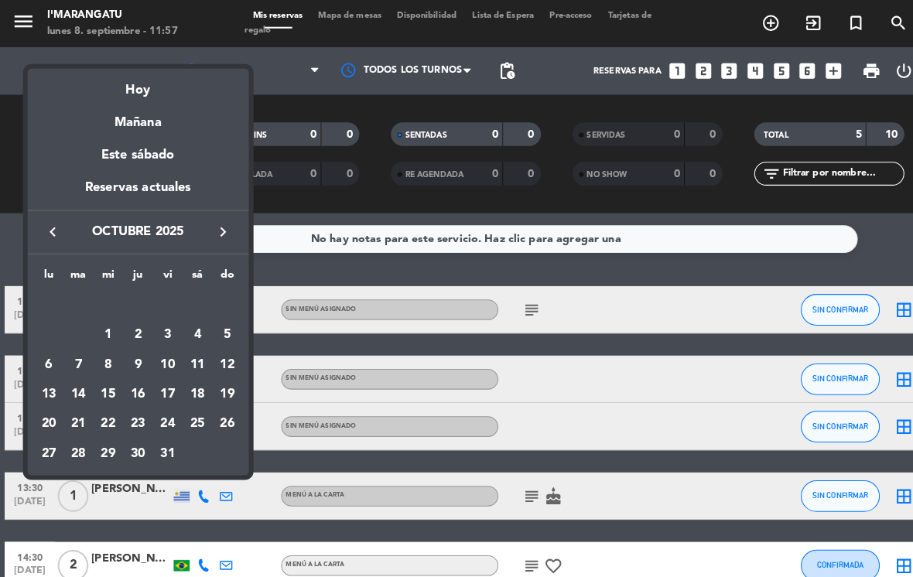
click at [136, 442] on div "30" at bounding box center [135, 445] width 26 height 26
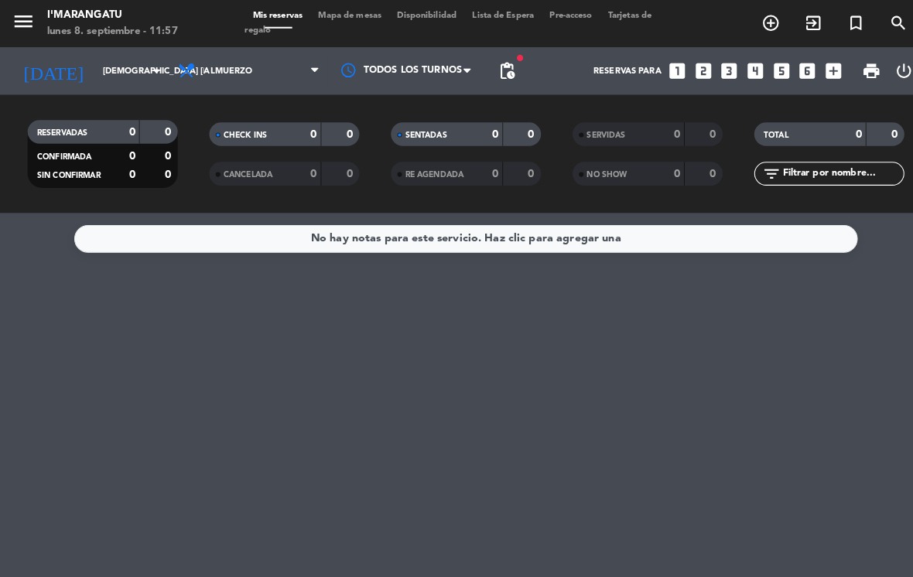
click at [132, 57] on input "[DEMOGRAPHIC_DATA] [DATE]" at bounding box center [150, 70] width 115 height 26
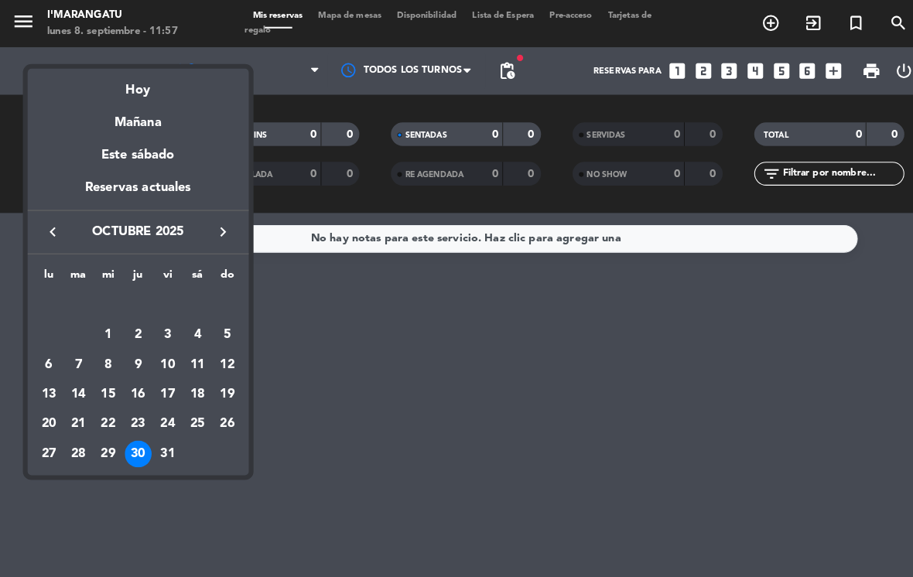
click at [35, 214] on div "keyboard_arrow_left octubre 2025 keyboard_arrow_right" at bounding box center [135, 227] width 217 height 43
click at [56, 226] on icon "keyboard_arrow_left" at bounding box center [52, 227] width 19 height 19
click at [39, 354] on div "8" at bounding box center [47, 357] width 26 height 26
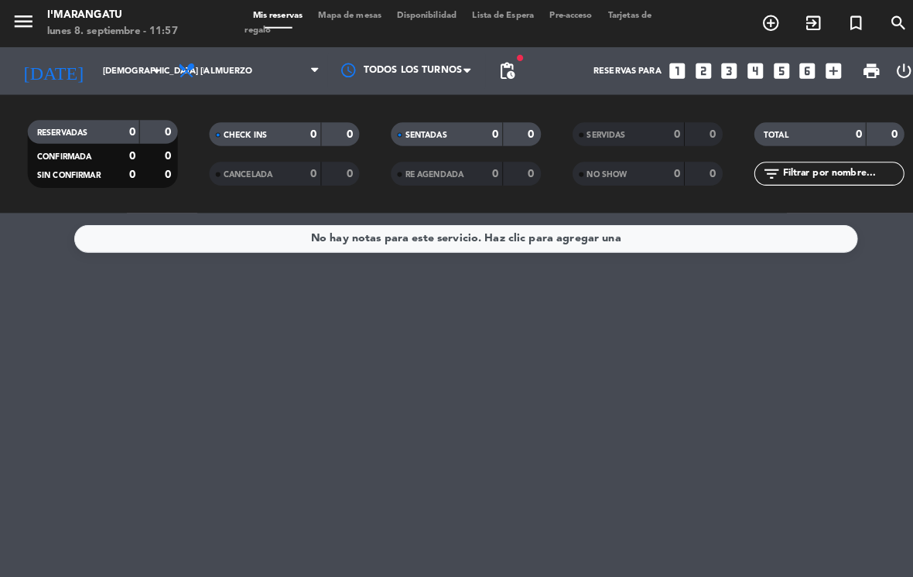
type input "lun. [DATE]"
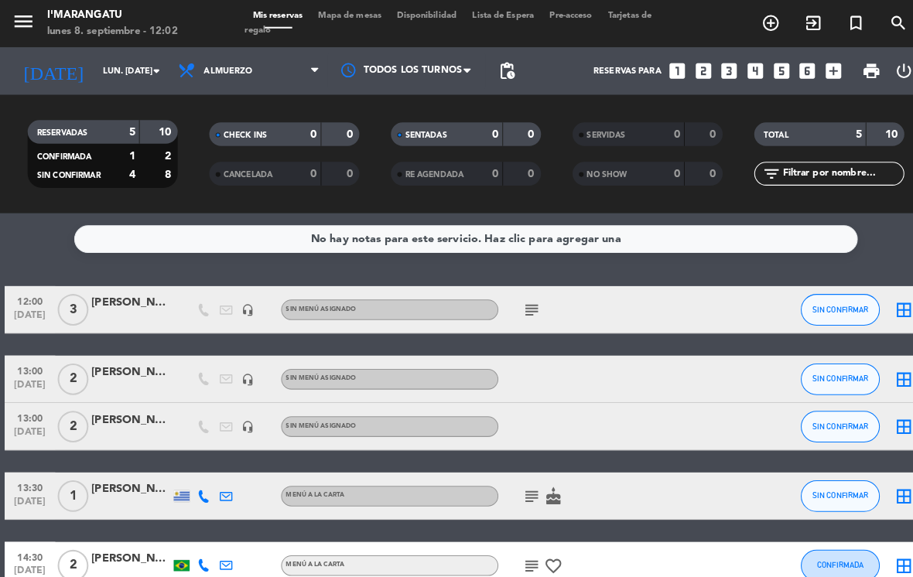
click at [519, 404] on div at bounding box center [553, 418] width 130 height 46
click at [536, 286] on div "subject" at bounding box center [553, 303] width 130 height 46
click at [524, 294] on icon "subject" at bounding box center [521, 303] width 19 height 19
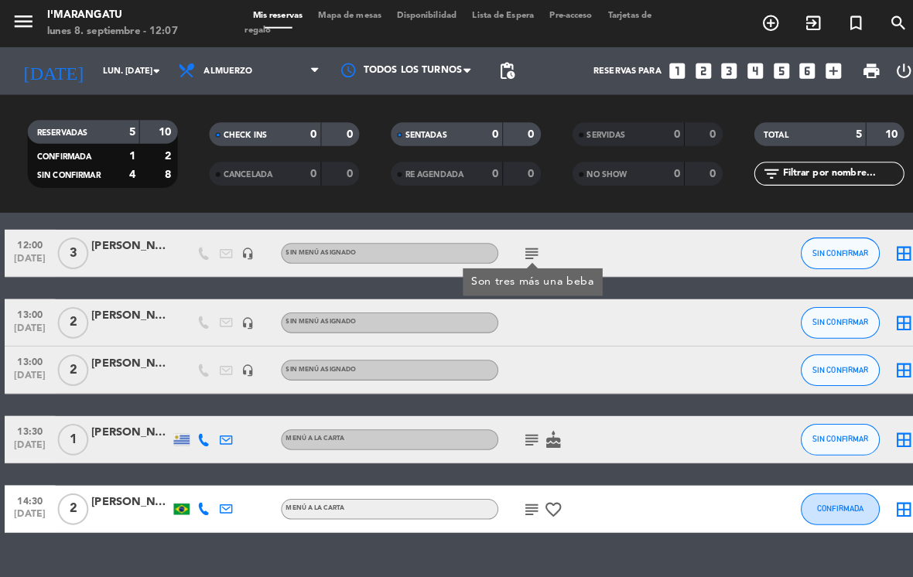
scroll to position [53, 0]
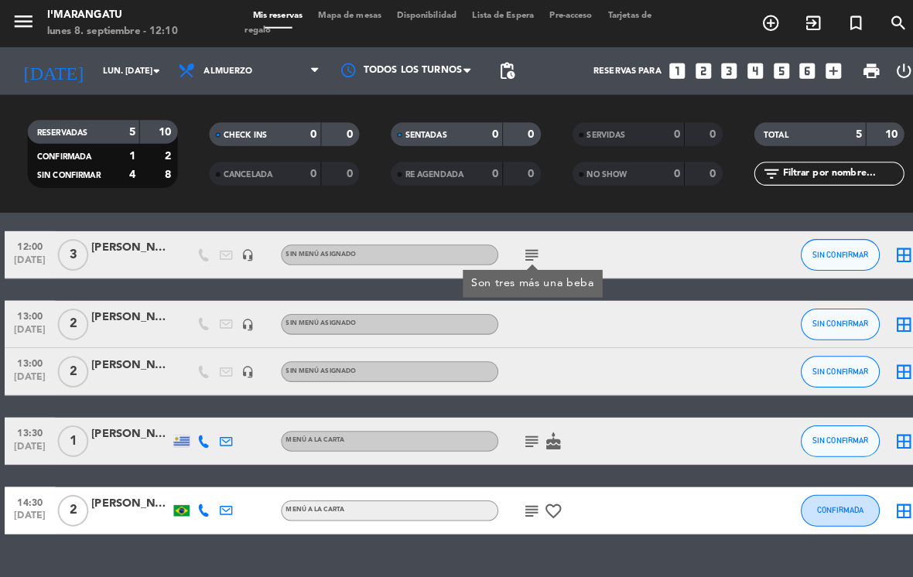
click at [828, 246] on button "SIN CONFIRMAR" at bounding box center [823, 250] width 77 height 31
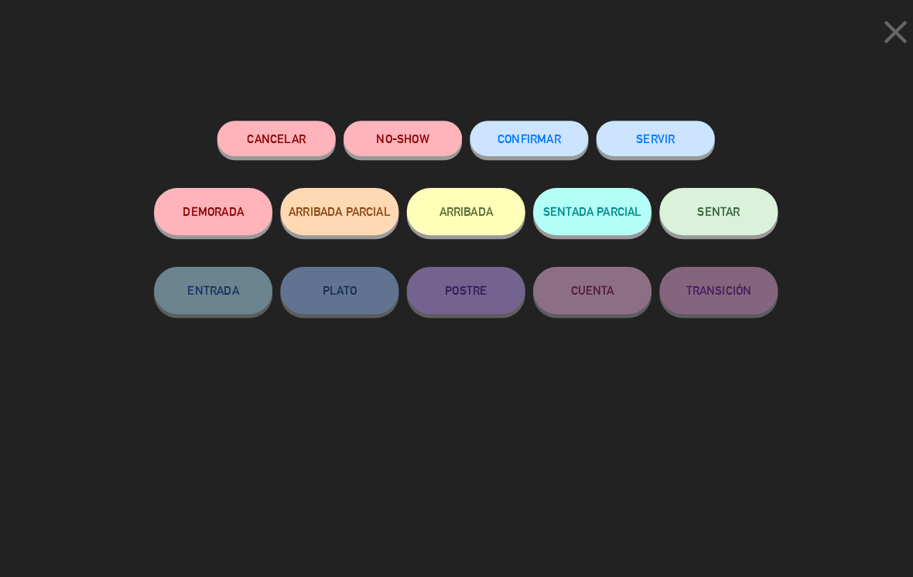
click at [661, 132] on button "SERVIR" at bounding box center [642, 135] width 116 height 35
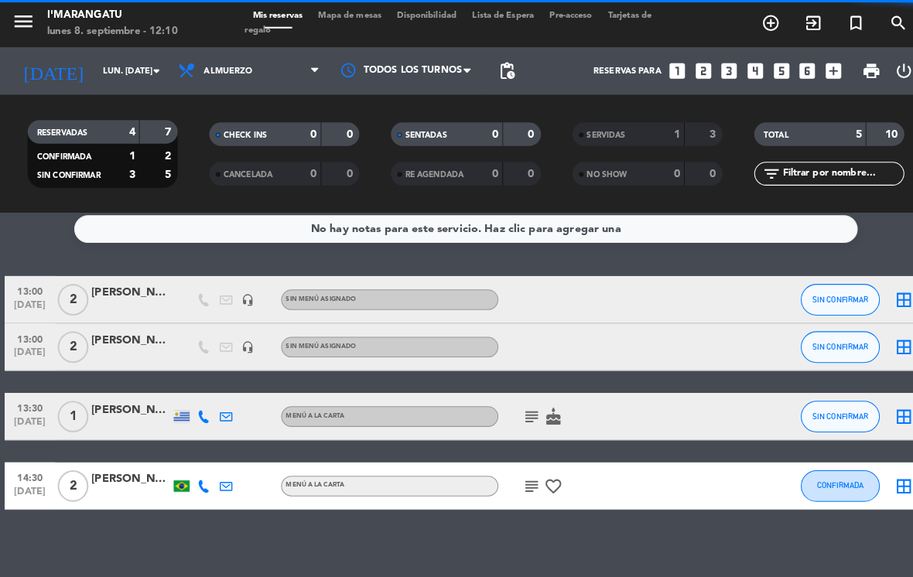
scroll to position [0, 0]
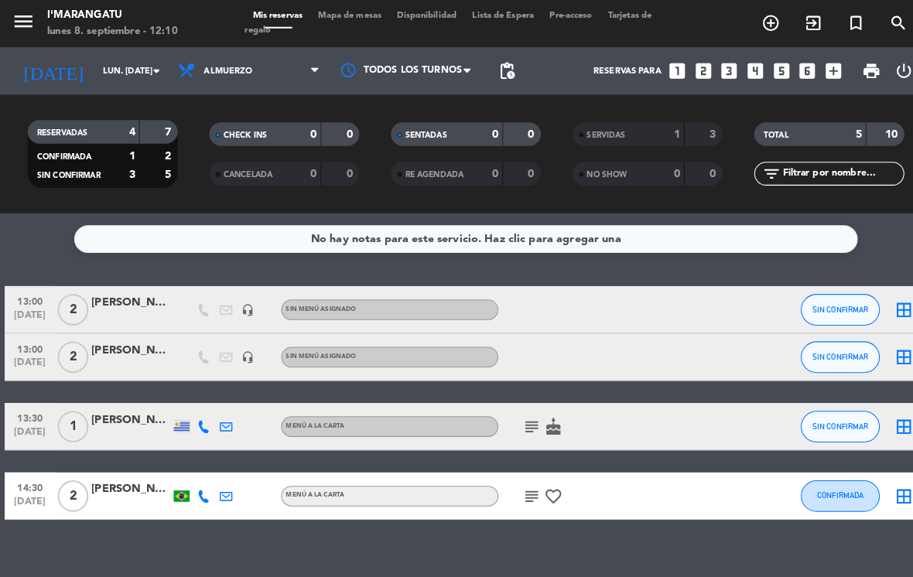
click at [517, 413] on icon "subject" at bounding box center [521, 418] width 19 height 19
